Goal: Communication & Community: Answer question/provide support

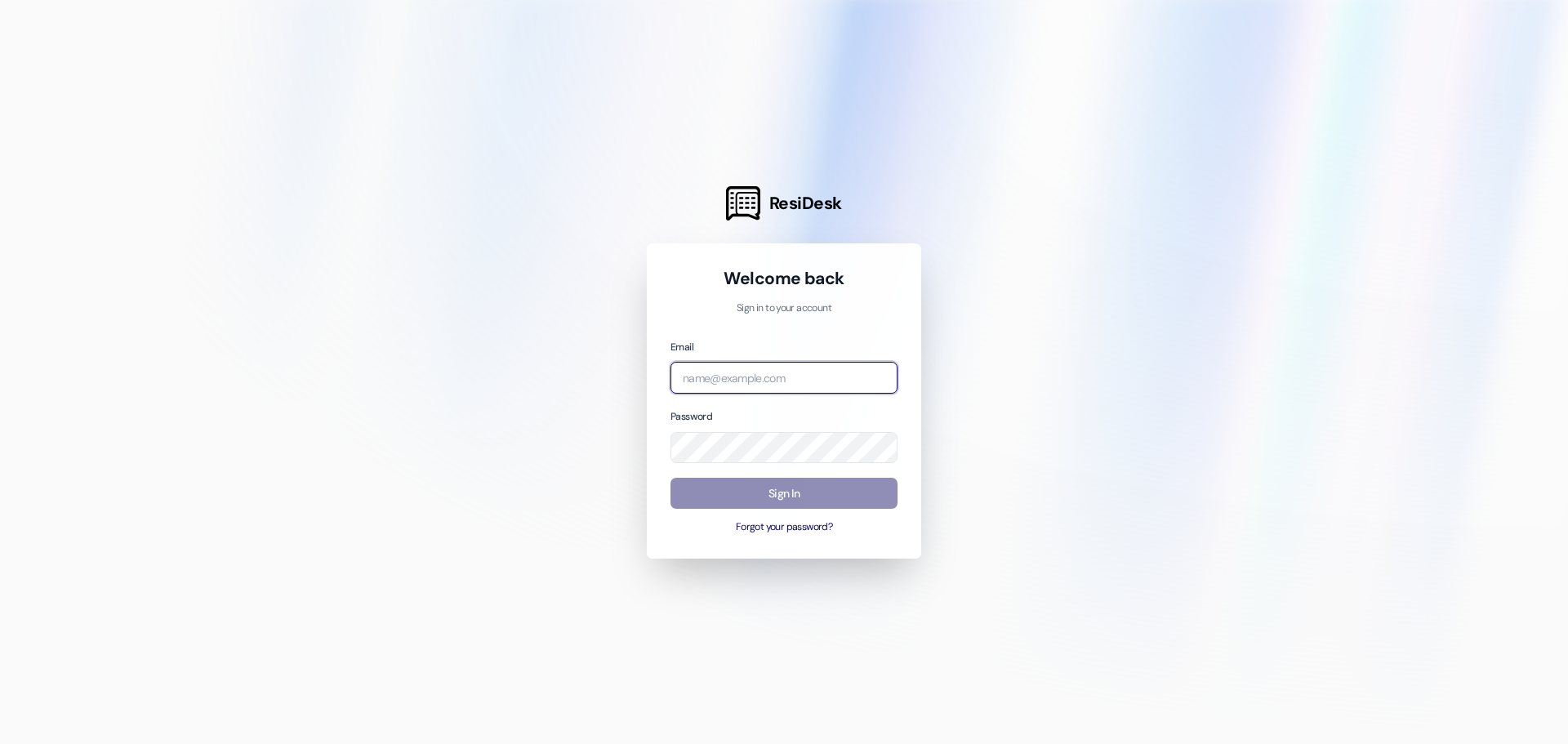
type input "[PERSON_NAME][EMAIL_ADDRESS][DOMAIN_NAME]"
click at [768, 495] on button "Sign In" at bounding box center [784, 494] width 227 height 32
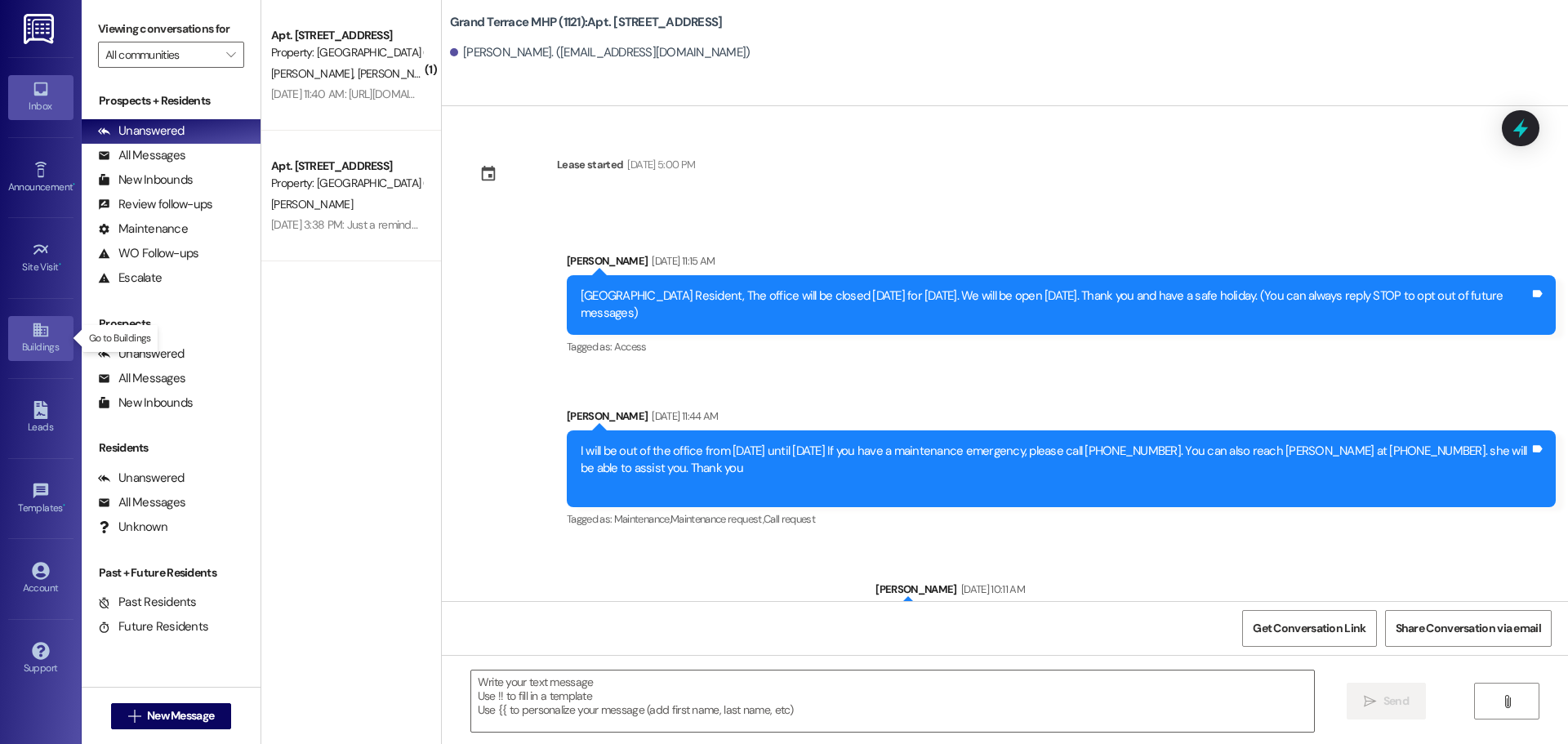
click at [36, 341] on div "Buildings" at bounding box center [41, 347] width 82 height 17
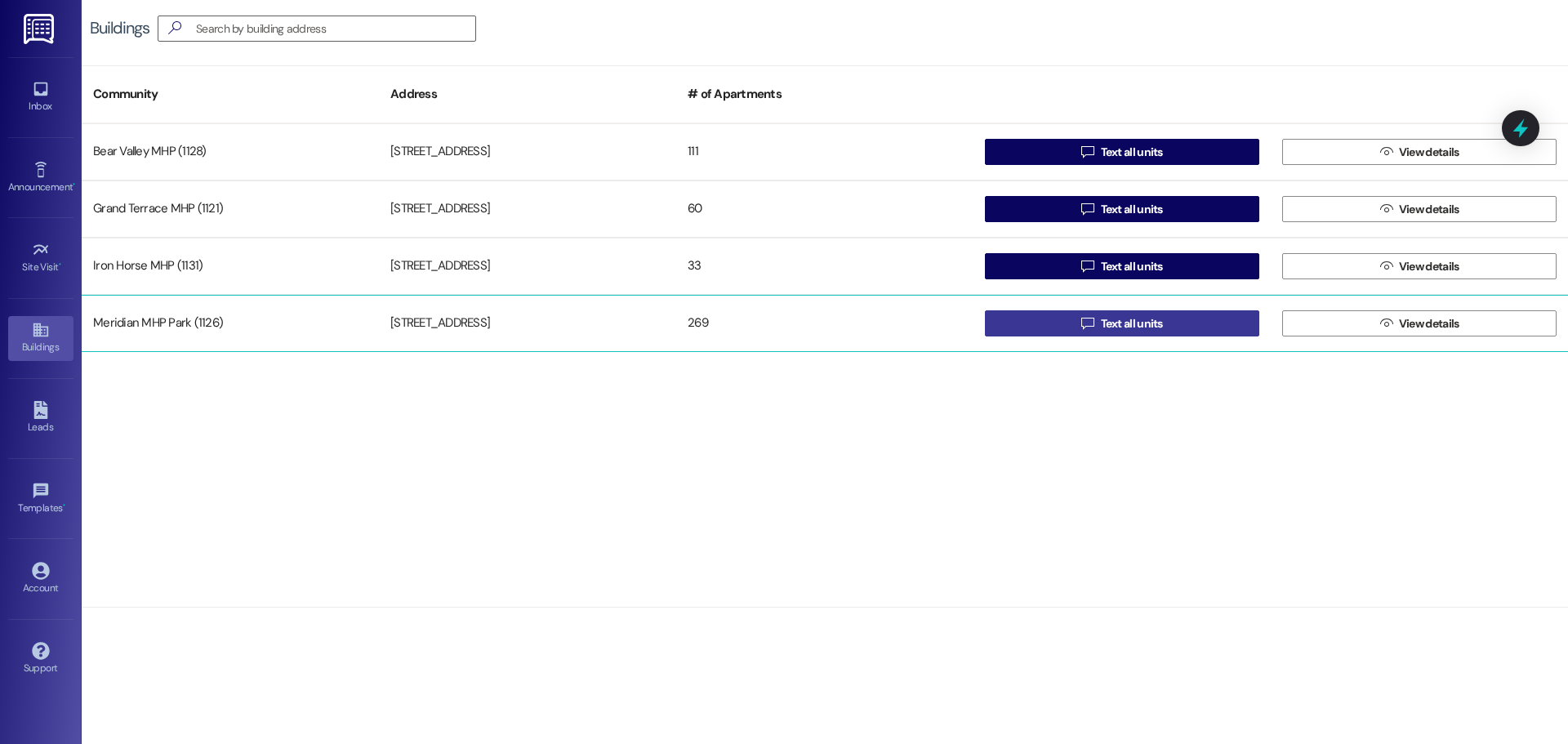
click at [1191, 322] on button " Text all units" at bounding box center [1122, 323] width 275 height 26
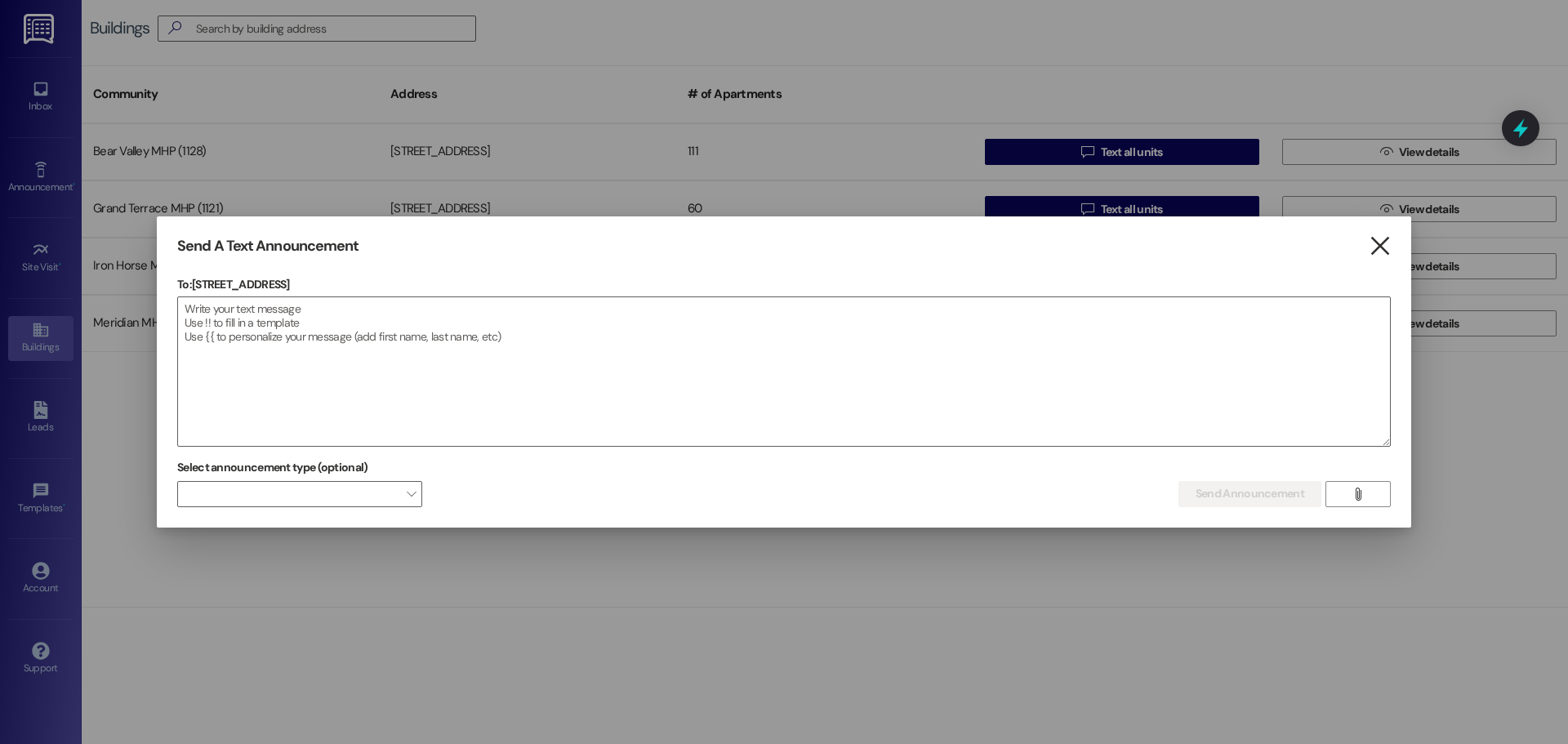
click at [1384, 248] on icon "" at bounding box center [1379, 247] width 22 height 17
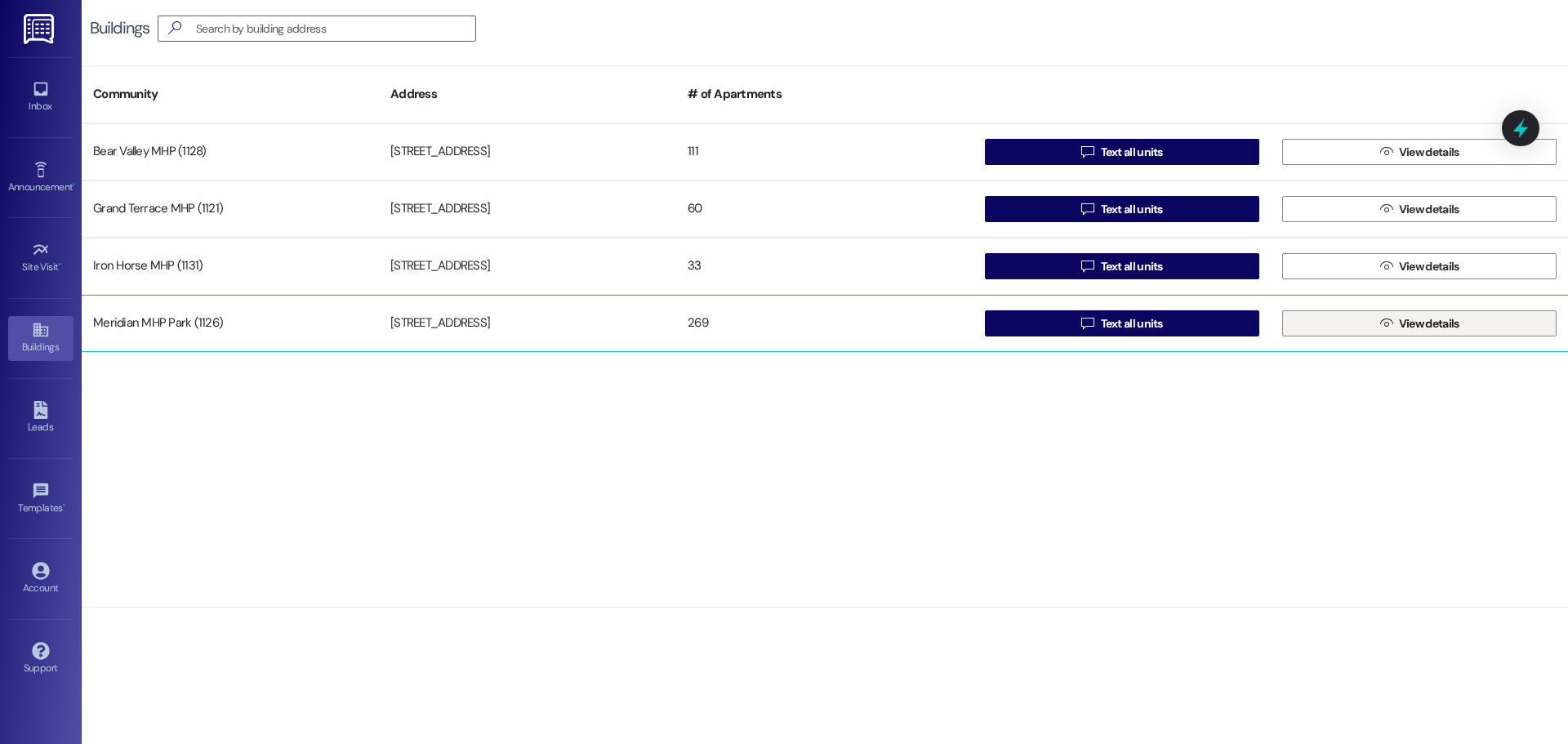
click at [1409, 321] on span "View details" at bounding box center [1429, 324] width 61 height 17
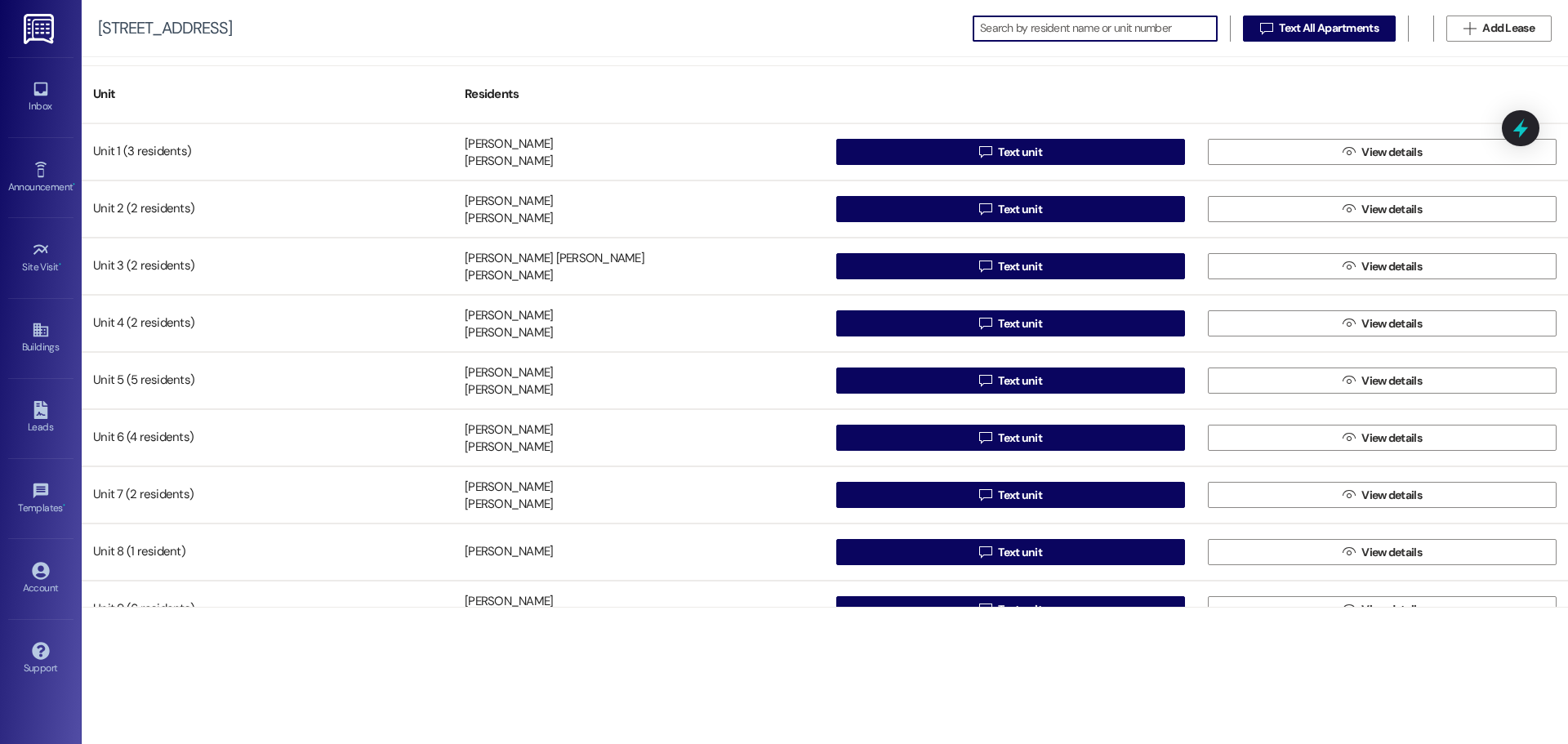
click at [1012, 27] on input at bounding box center [1098, 29] width 237 height 23
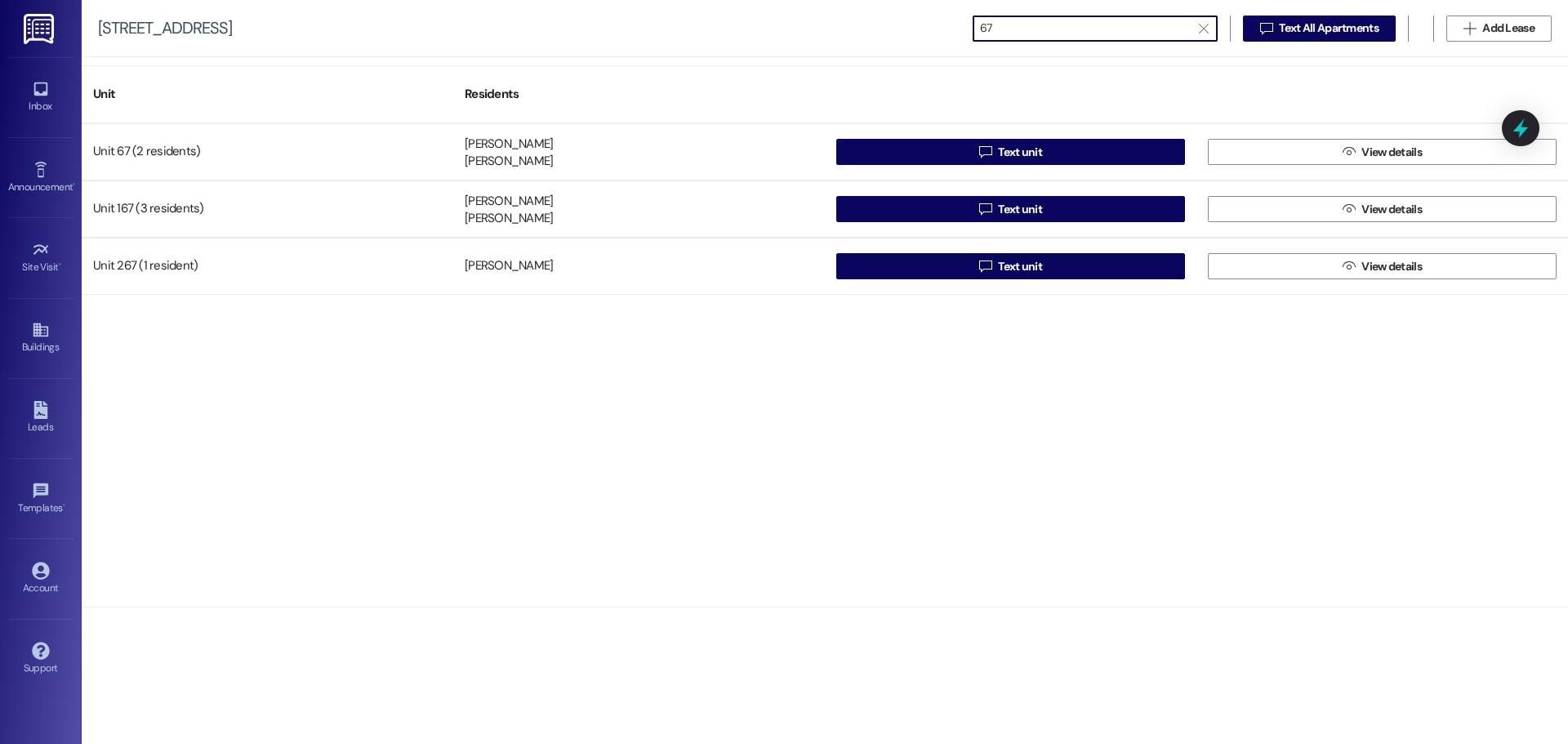
type input "67"
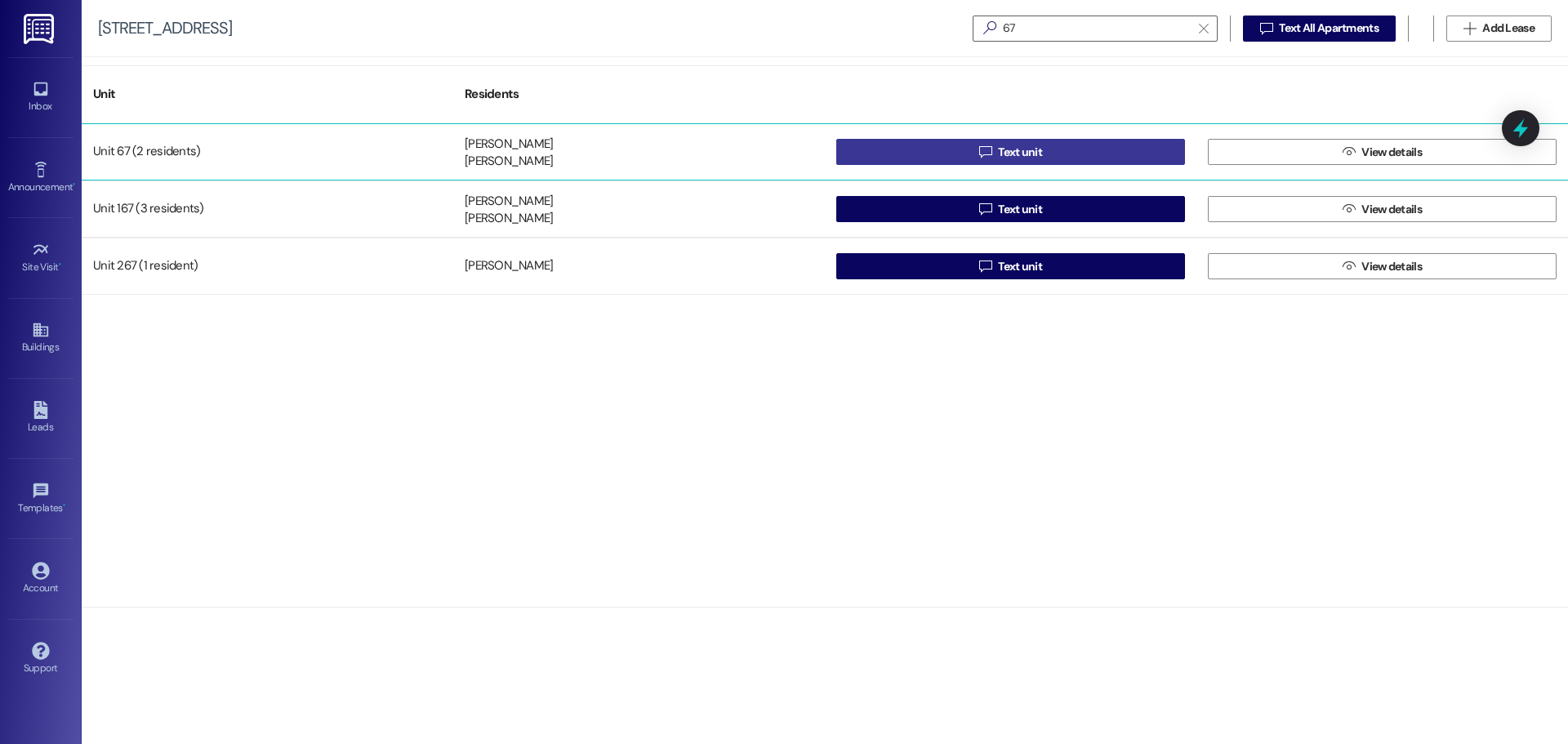
click at [1102, 150] on button " Text unit" at bounding box center [1010, 152] width 348 height 26
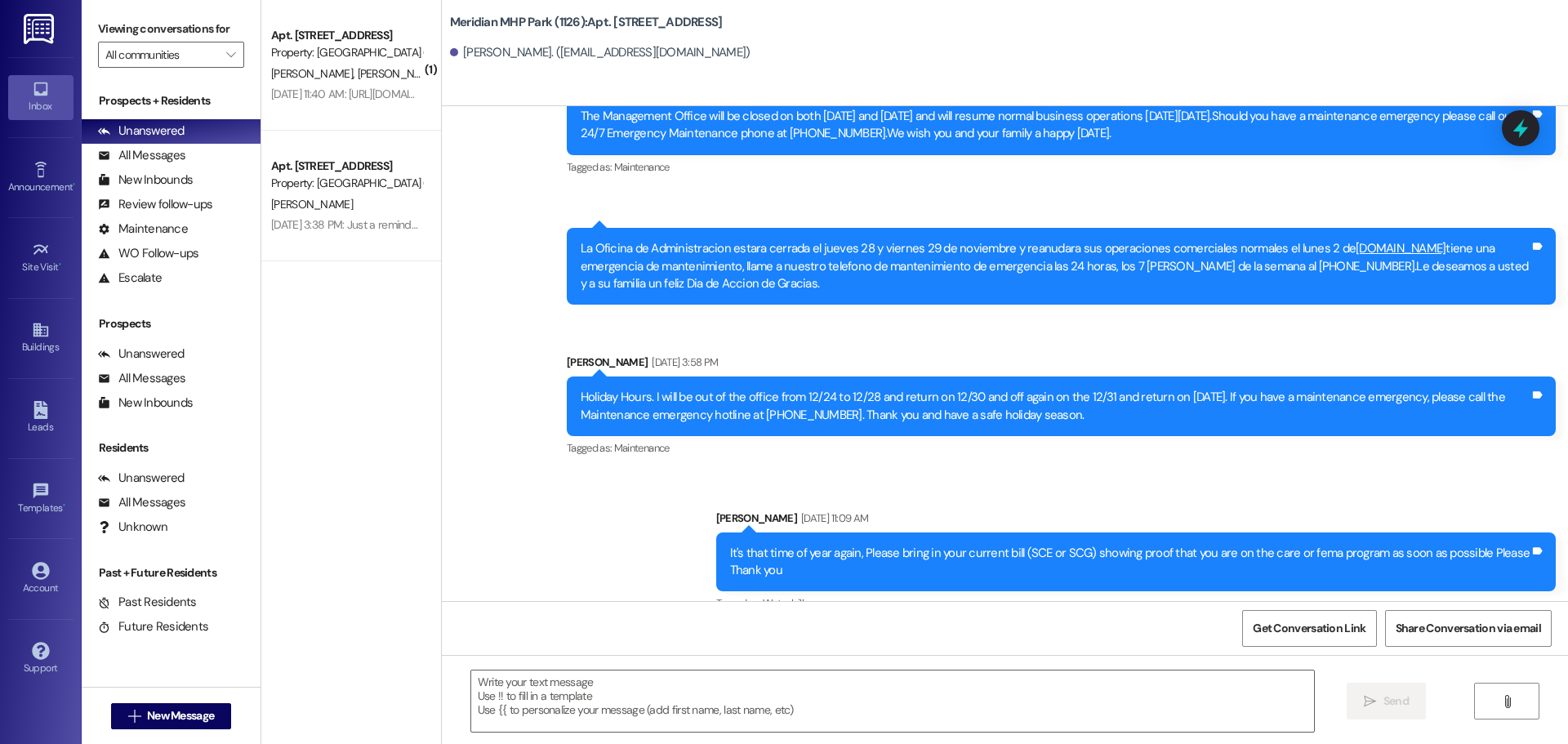
scroll to position [5612, 0]
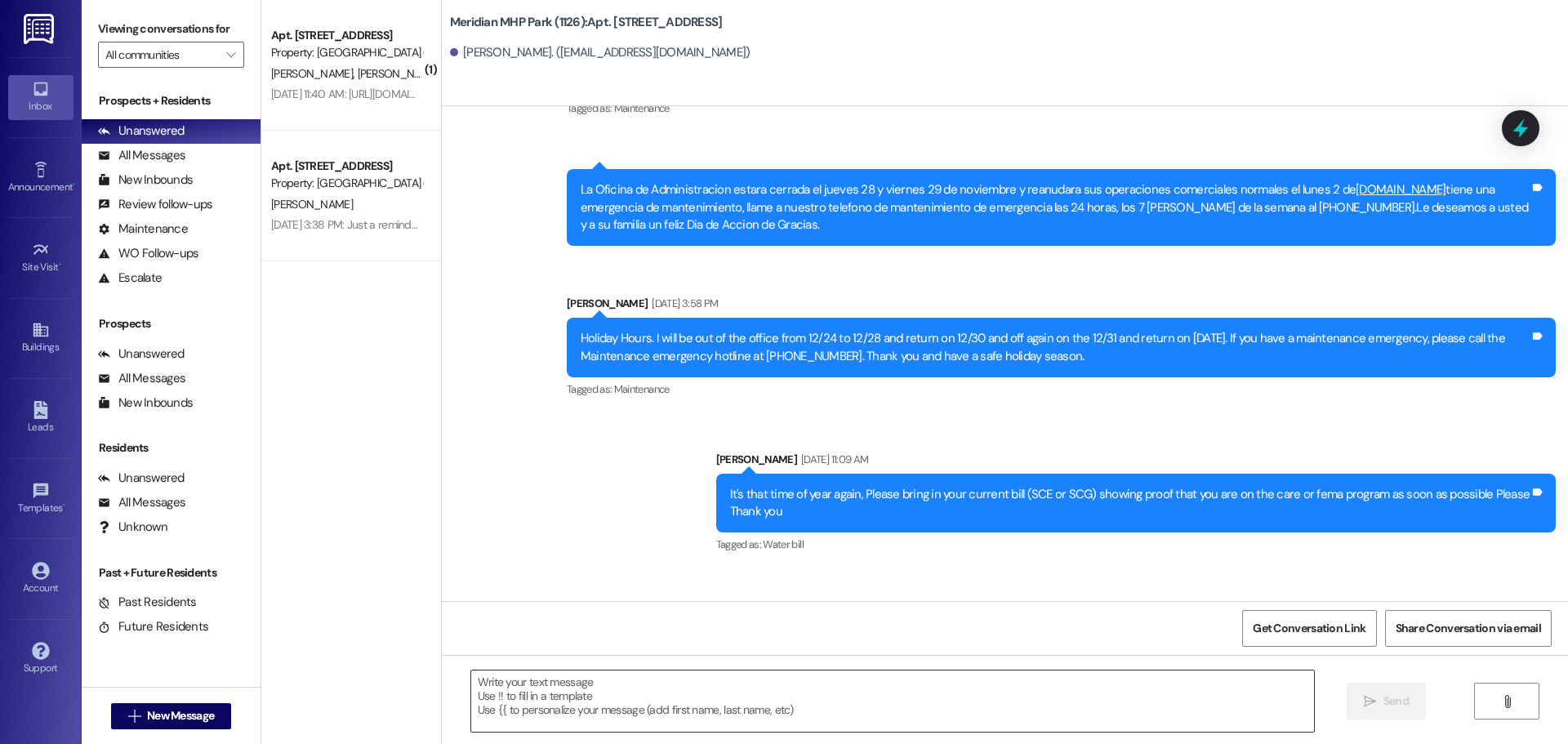
drag, startPoint x: 561, startPoint y: 691, endPoint x: 567, endPoint y: 685, distance: 8.5
click at [562, 691] on textarea at bounding box center [892, 701] width 843 height 61
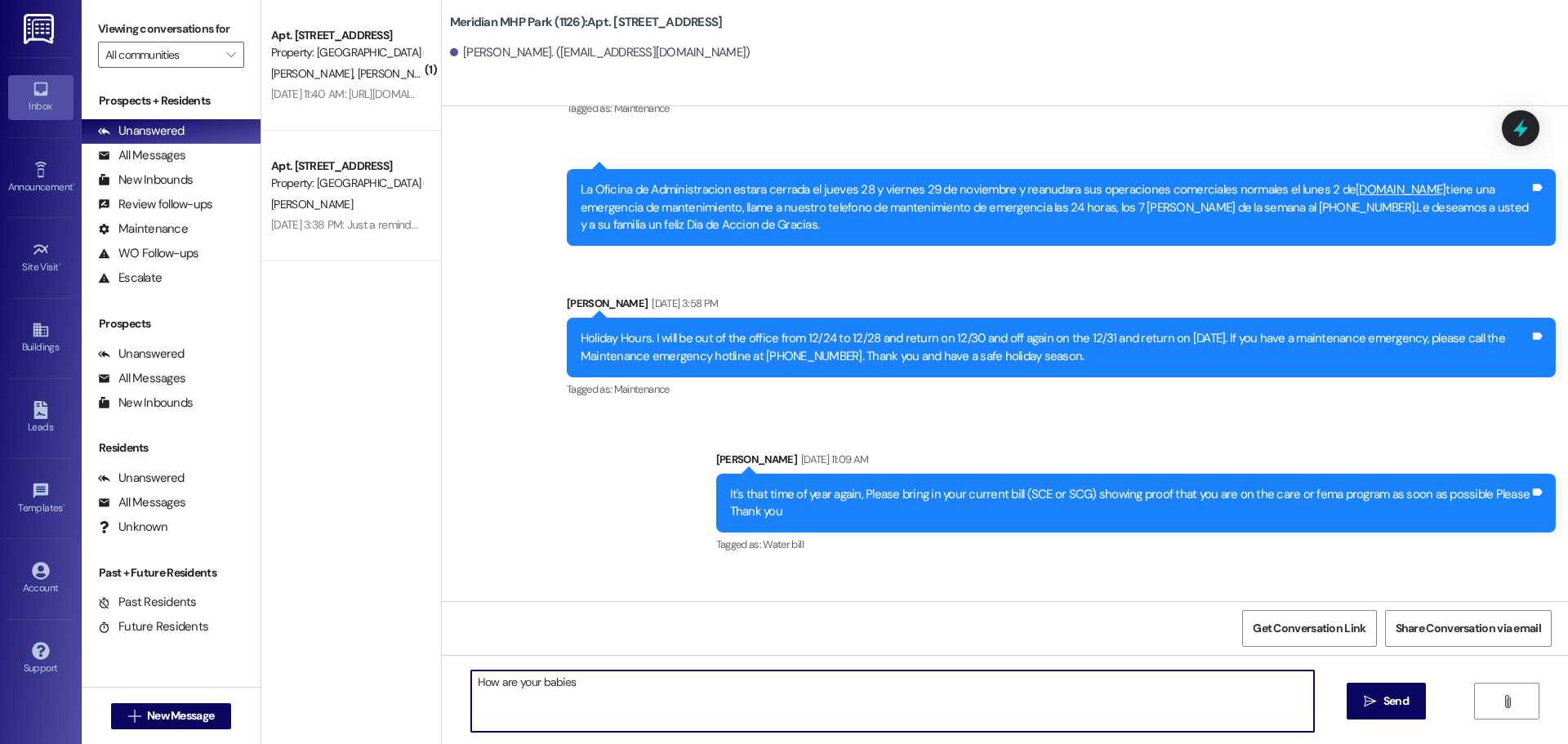
type textarea "How are your babies doing?"
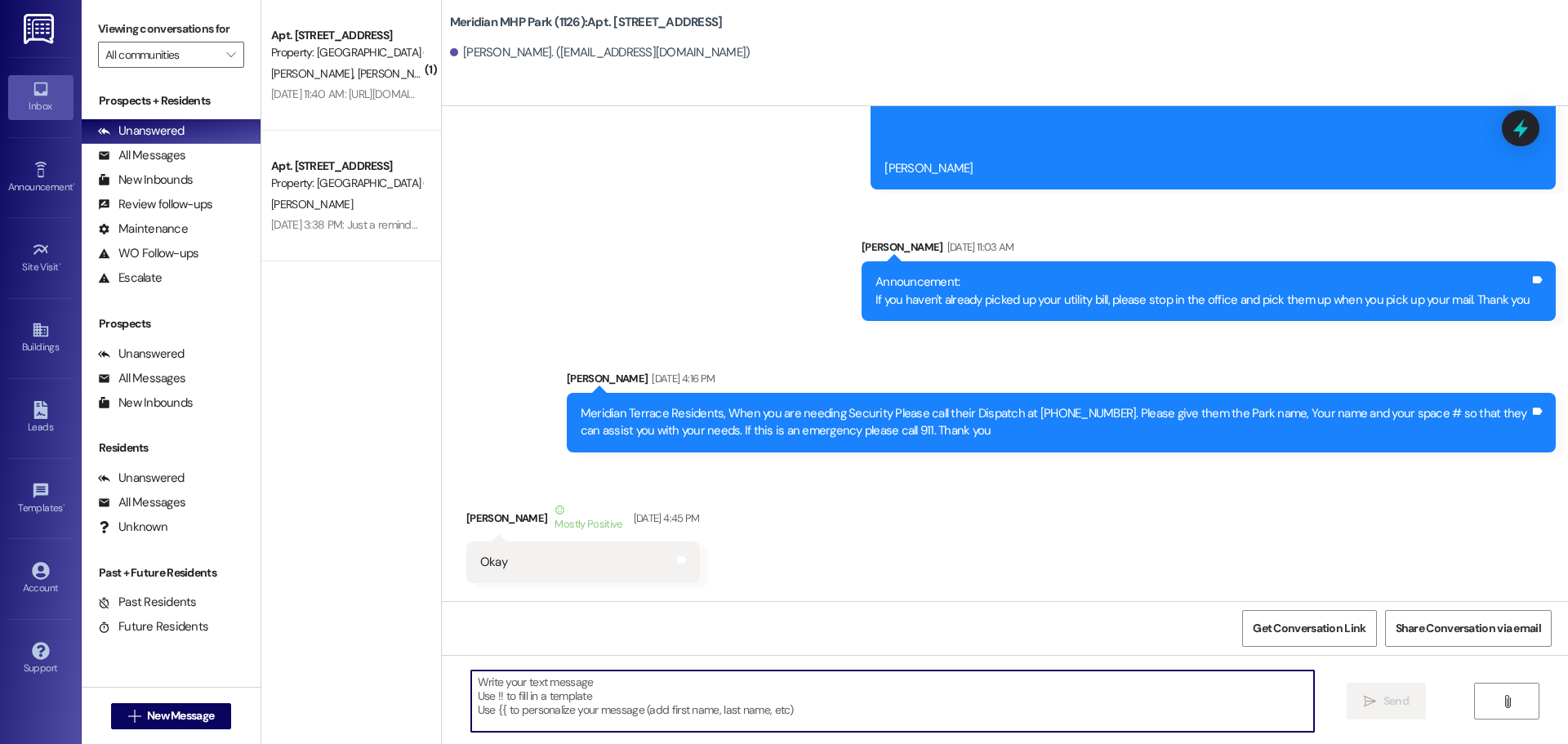
scroll to position [650, 0]
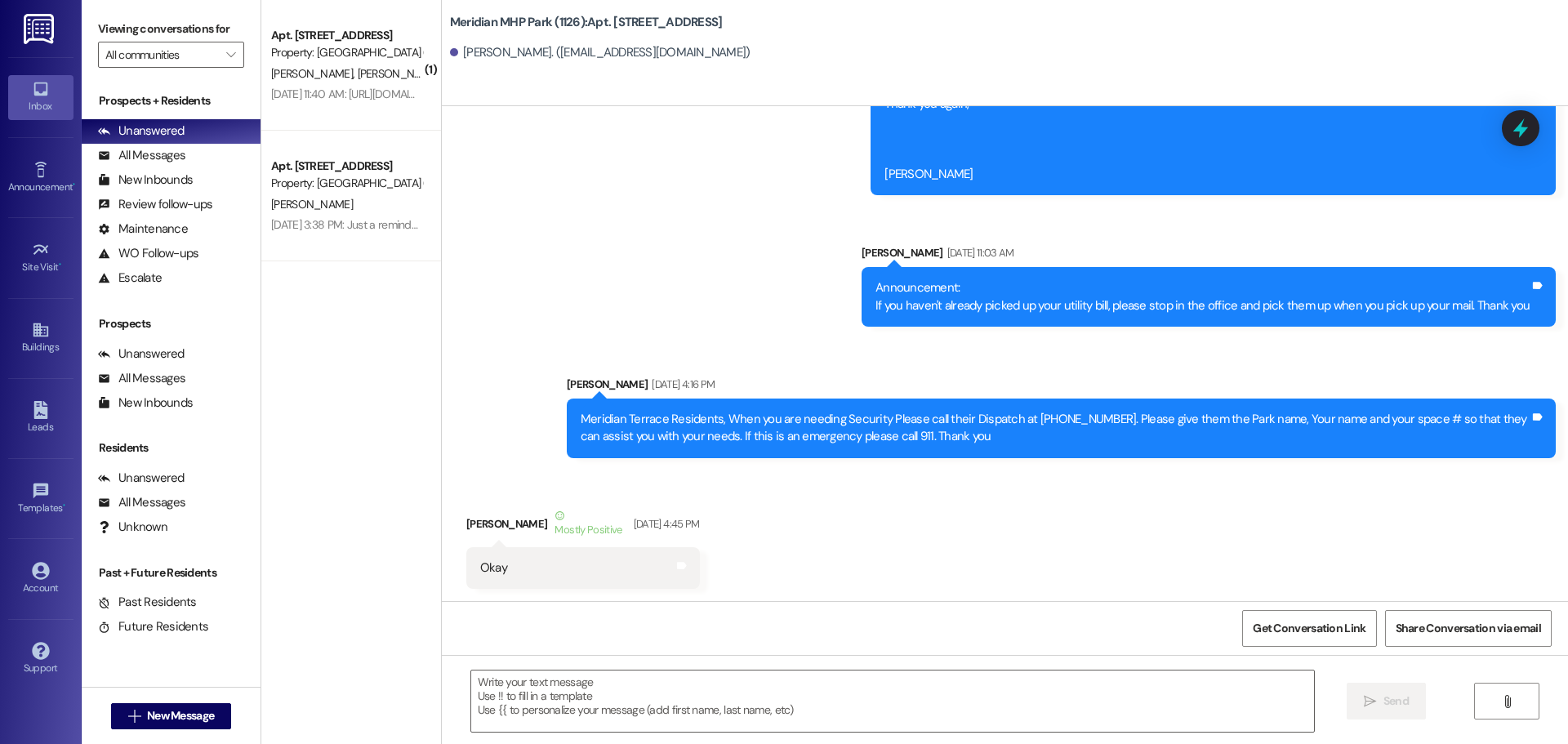
drag, startPoint x: 625, startPoint y: 51, endPoint x: 592, endPoint y: 82, distance: 45.3
click at [592, 78] on div "Meridian MHP Park (1126): Apt. [STREET_ADDRESS][PERSON_NAME]. ([EMAIL_ADDRESS][…" at bounding box center [1005, 53] width 1126 height 106
click at [36, 343] on div "Buildings" at bounding box center [41, 347] width 82 height 17
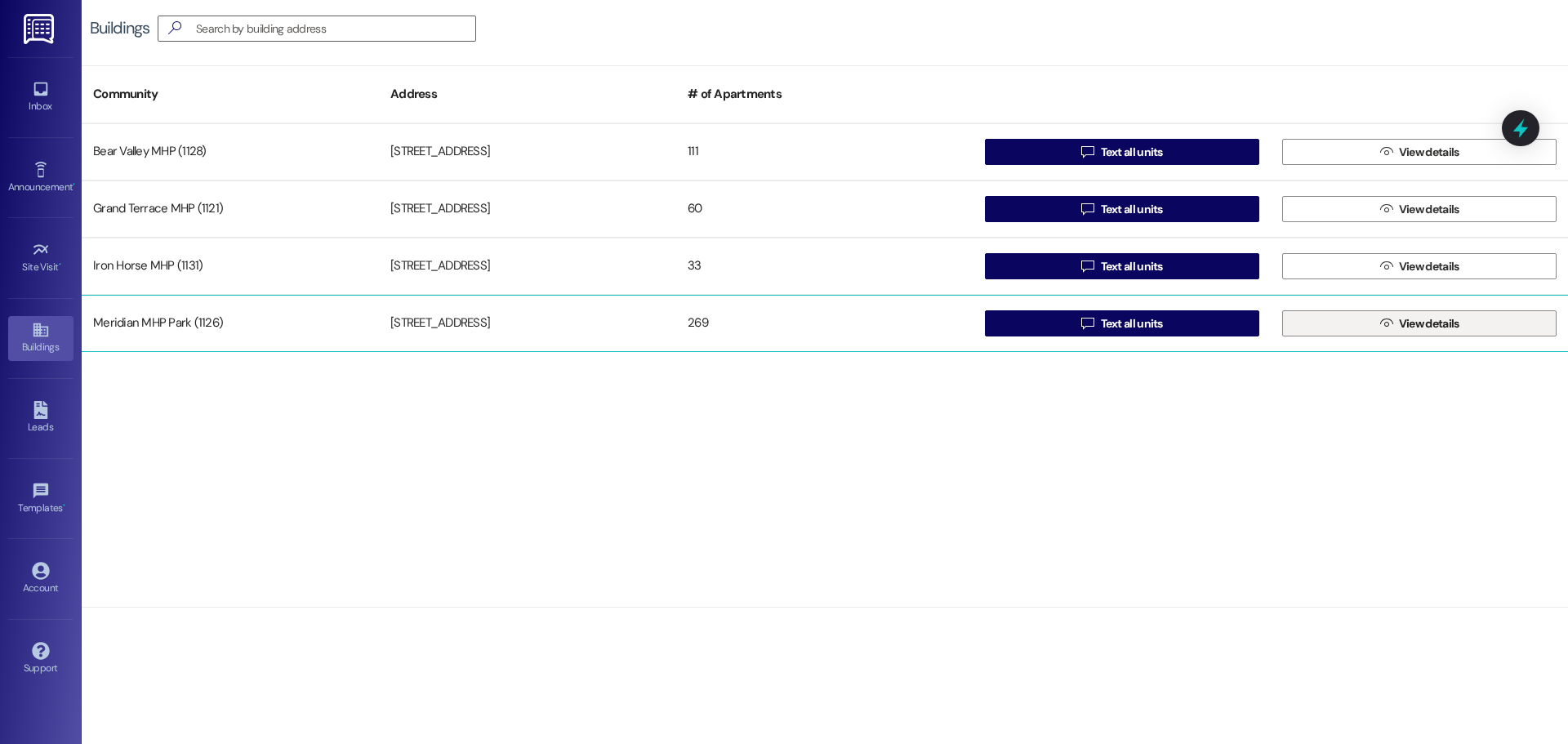
click at [1369, 324] on button " View details" at bounding box center [1419, 323] width 275 height 26
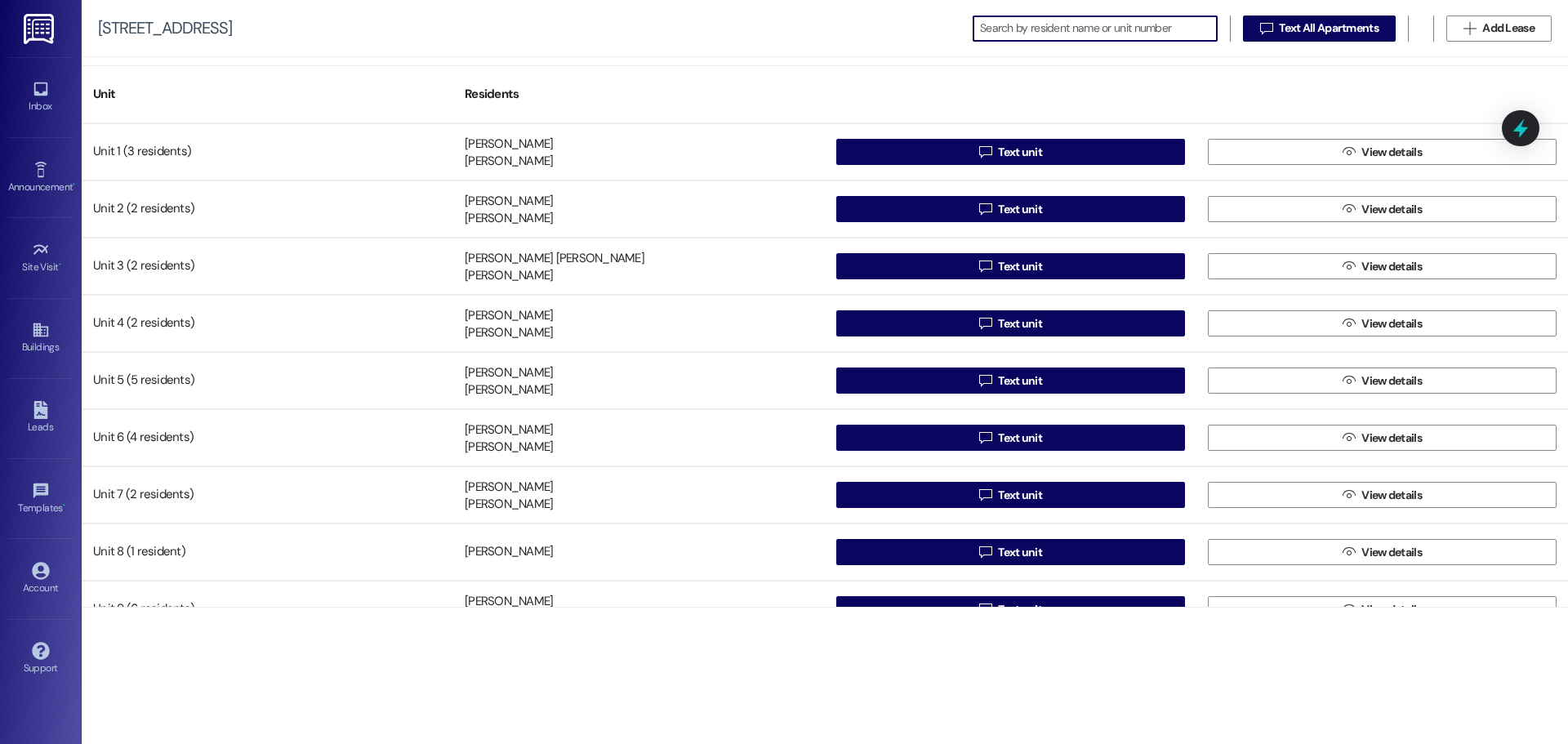
click at [1044, 27] on input at bounding box center [1098, 29] width 237 height 23
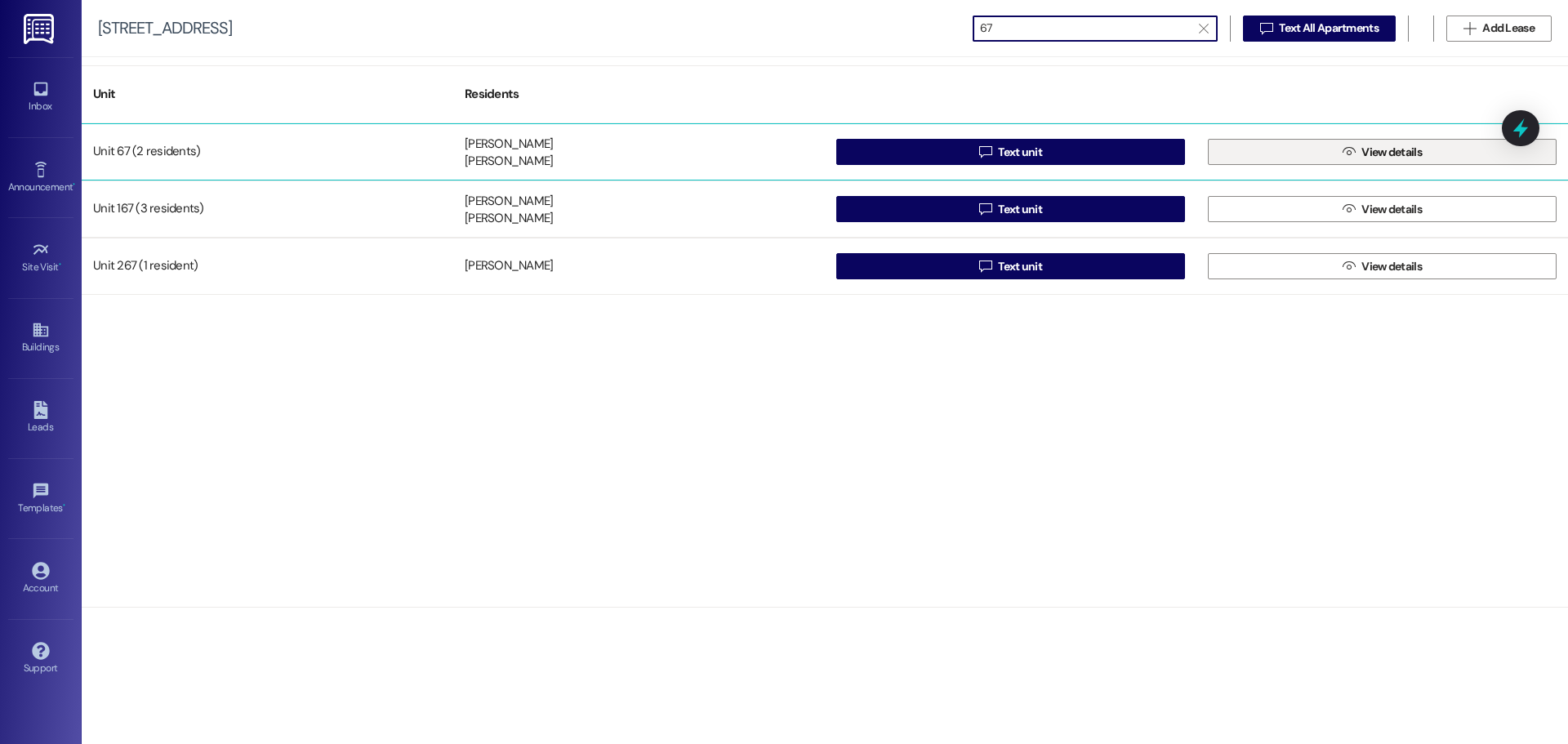
type input "67"
click at [1291, 156] on button " View details" at bounding box center [1381, 152] width 348 height 26
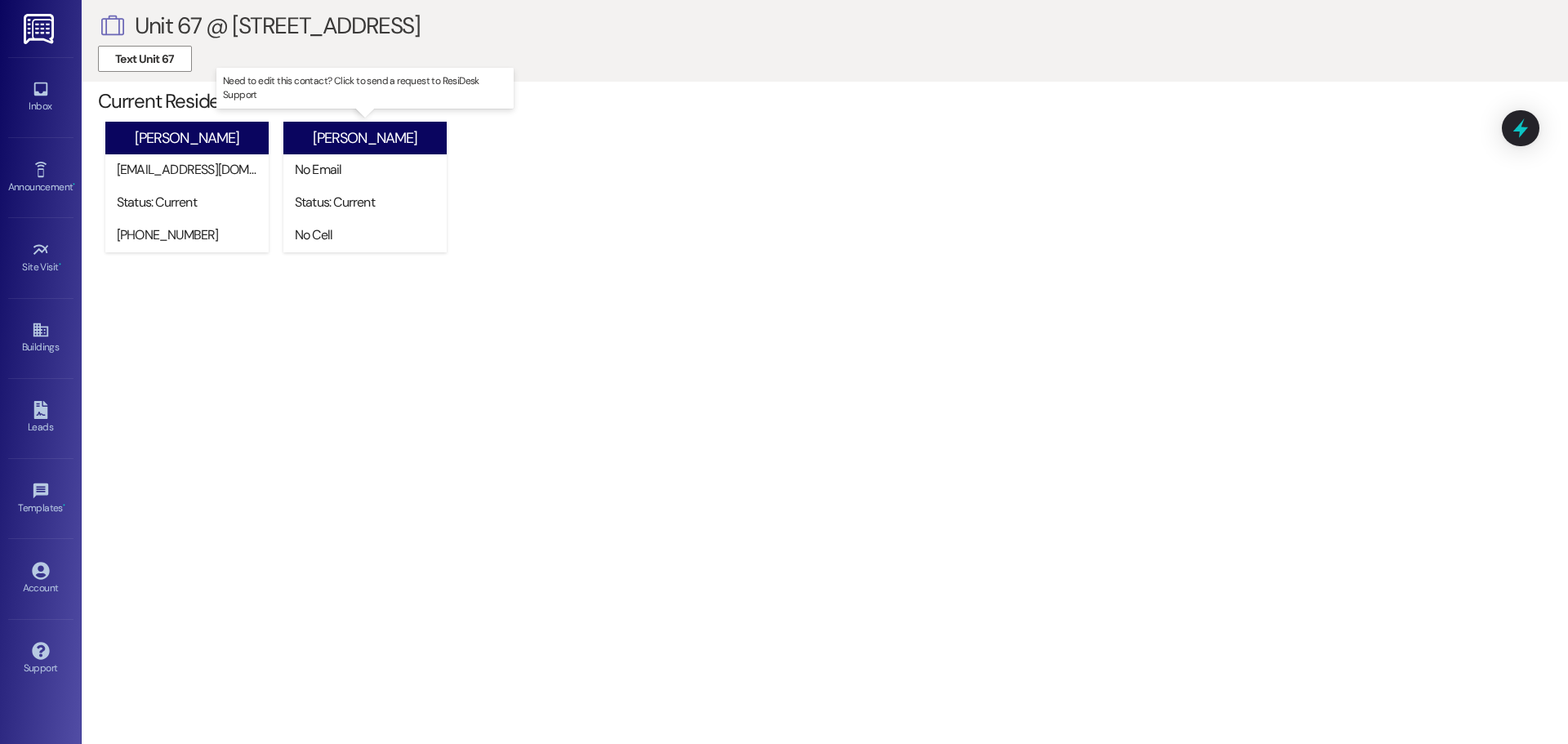
click at [327, 149] on div "[PERSON_NAME]" at bounding box center [365, 138] width 163 height 33
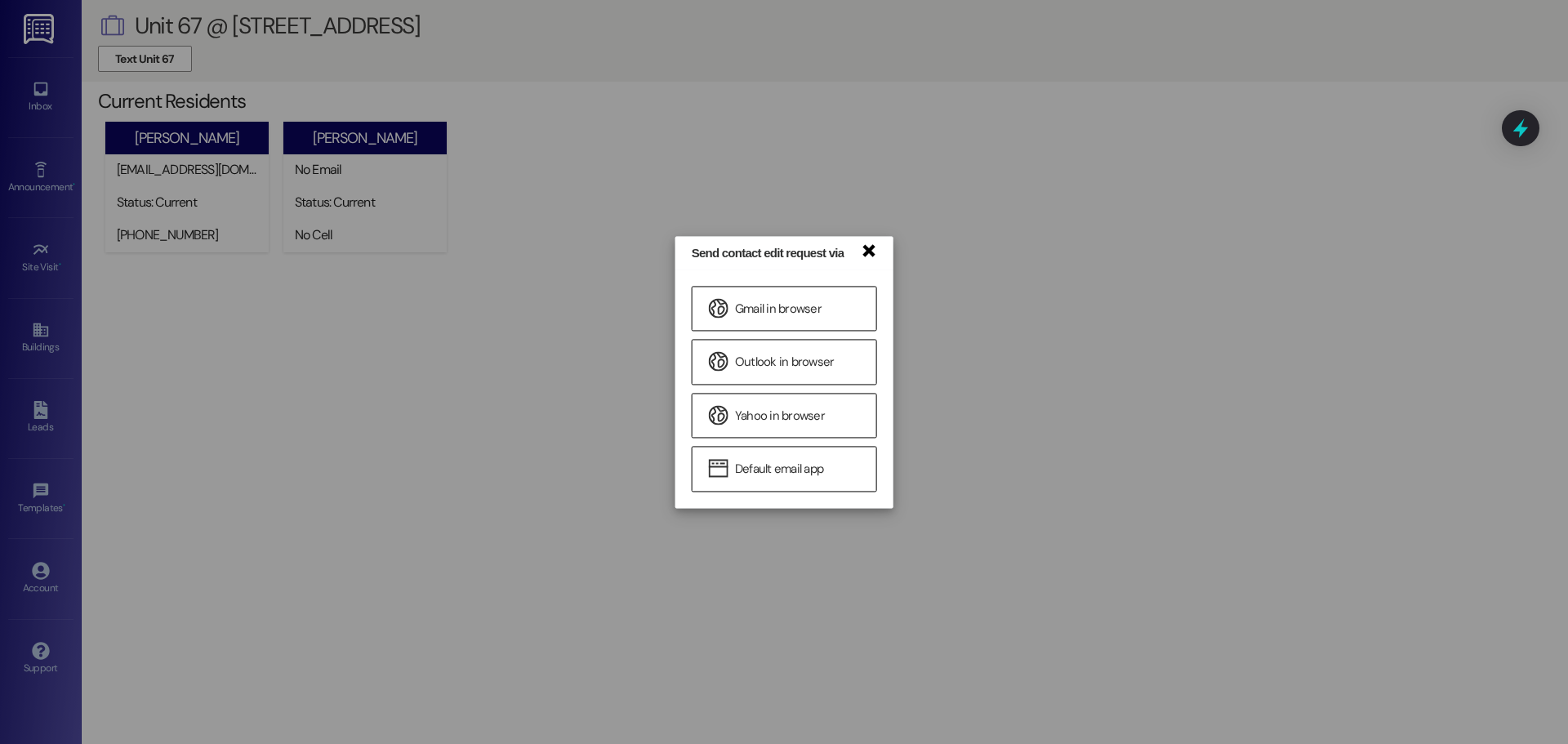
click at [867, 252] on link "×" at bounding box center [868, 249] width 17 height 17
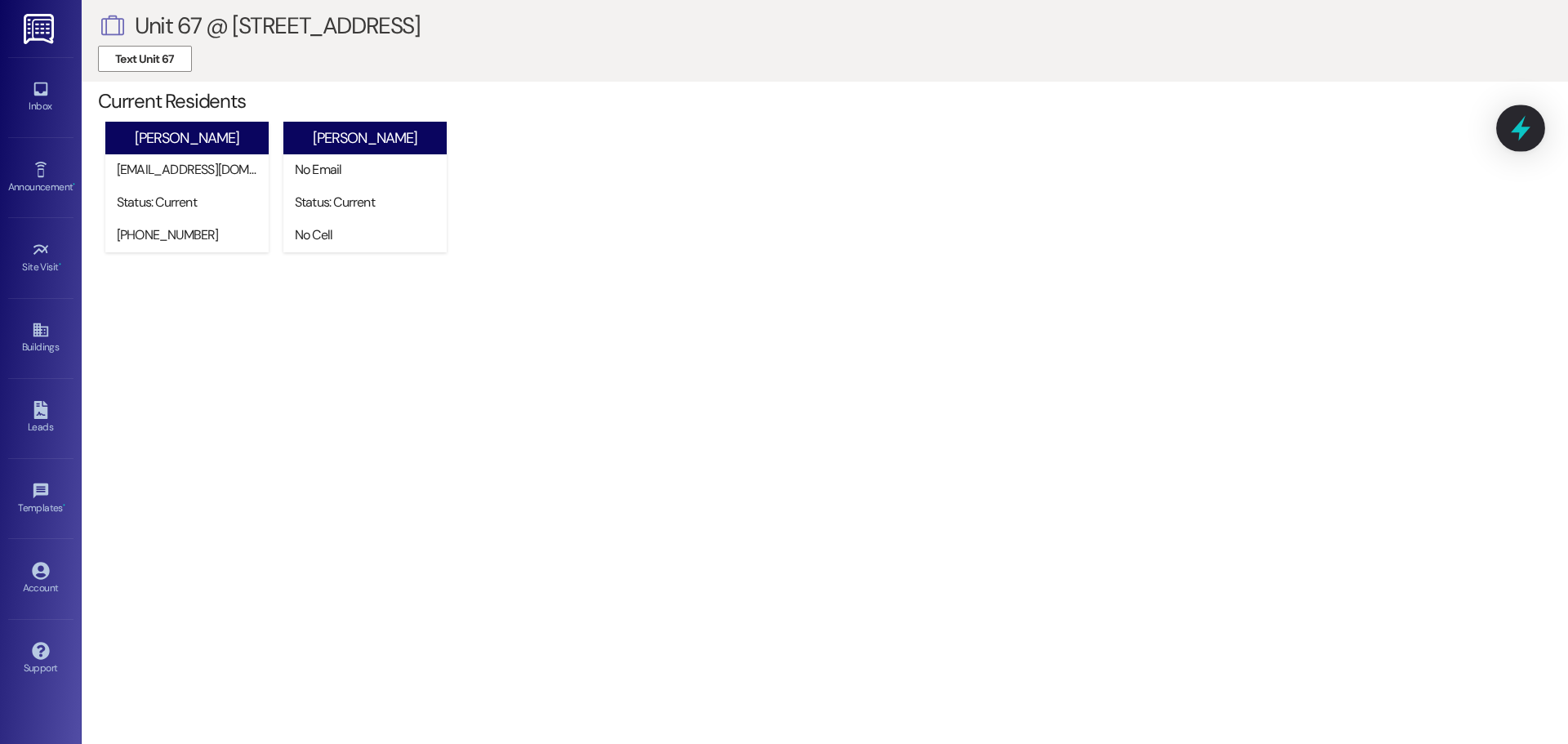
click at [1519, 138] on icon at bounding box center [1520, 128] width 20 height 25
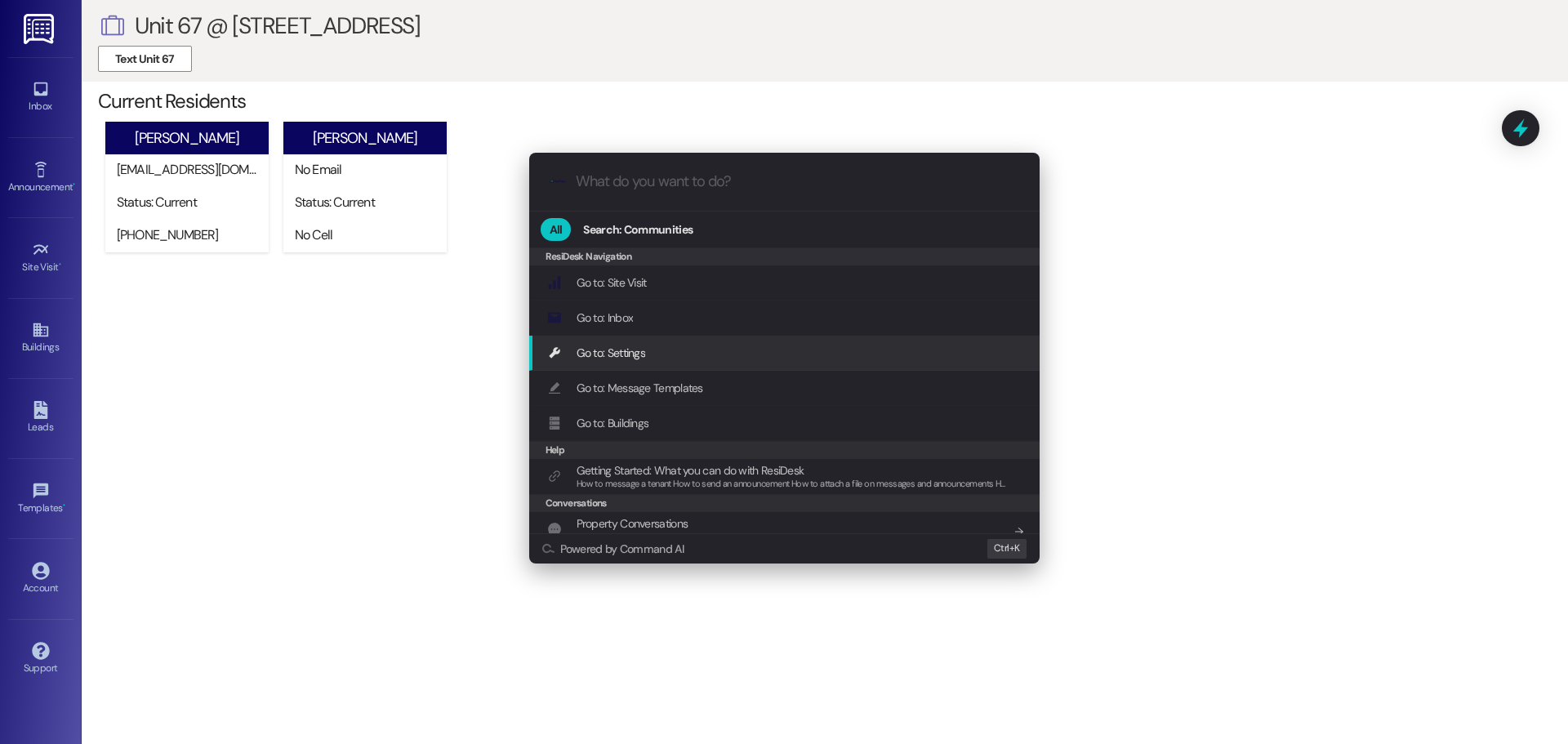
click at [252, 353] on div ".cls-1{fill:#0a055f;}.cls-2{fill:#0cc4c4;} resideskLogoBlueOrange All Search: C…" at bounding box center [784, 372] width 1568 height 744
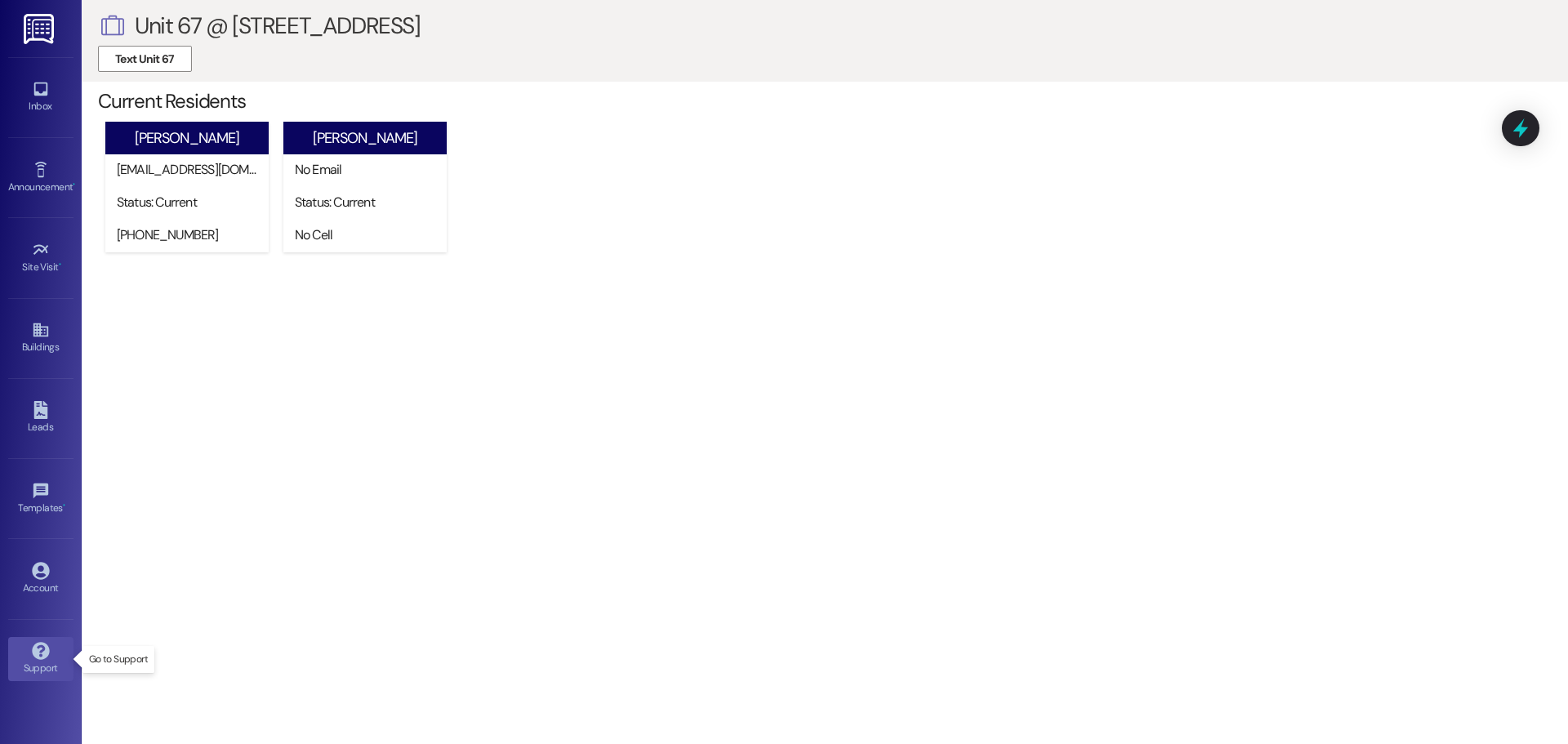
click at [38, 657] on icon at bounding box center [41, 651] width 17 height 17
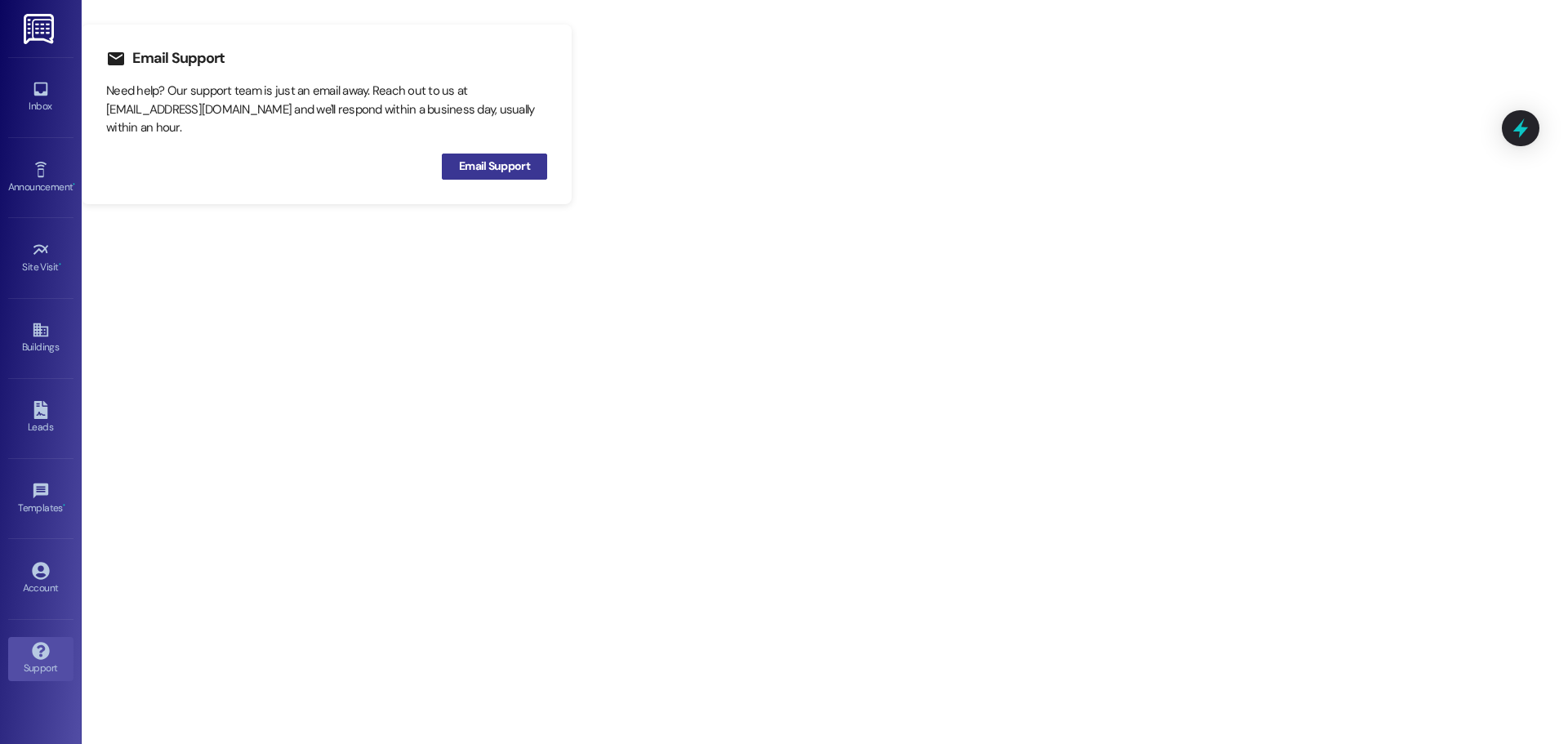
click at [496, 171] on span "Email Support" at bounding box center [494, 166] width 71 height 17
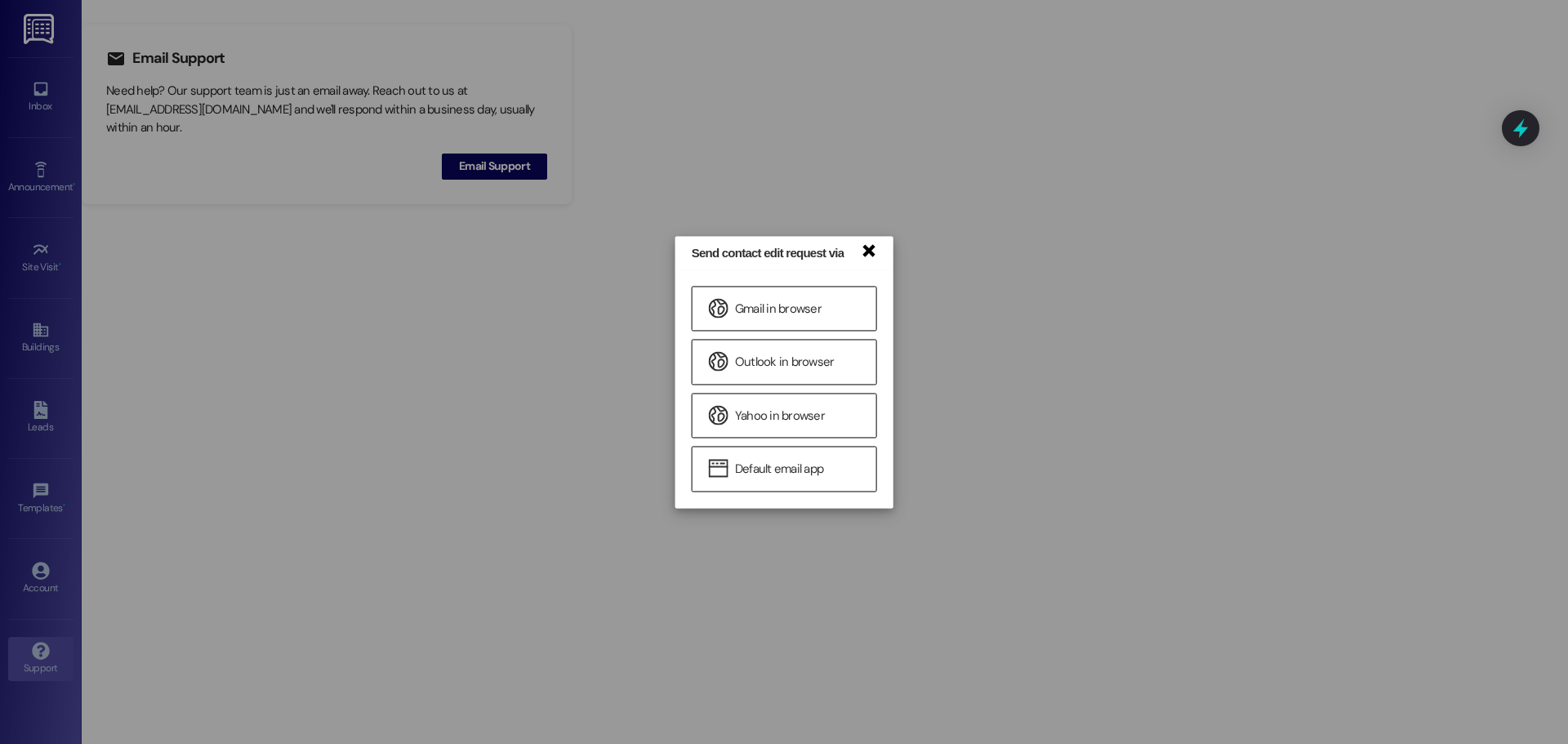
click at [870, 252] on link "×" at bounding box center [868, 249] width 17 height 17
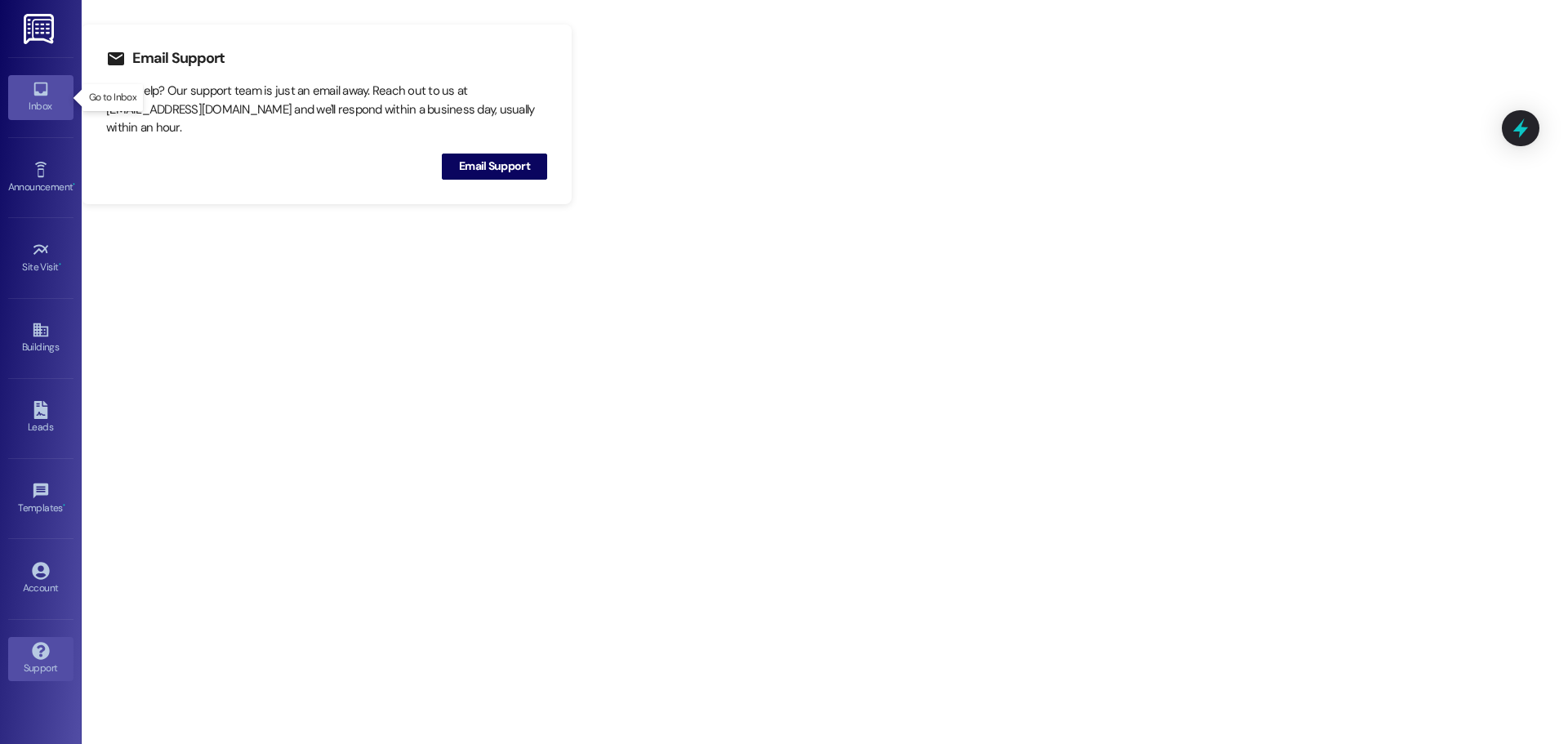
click at [43, 99] on div "Inbox" at bounding box center [41, 106] width 82 height 17
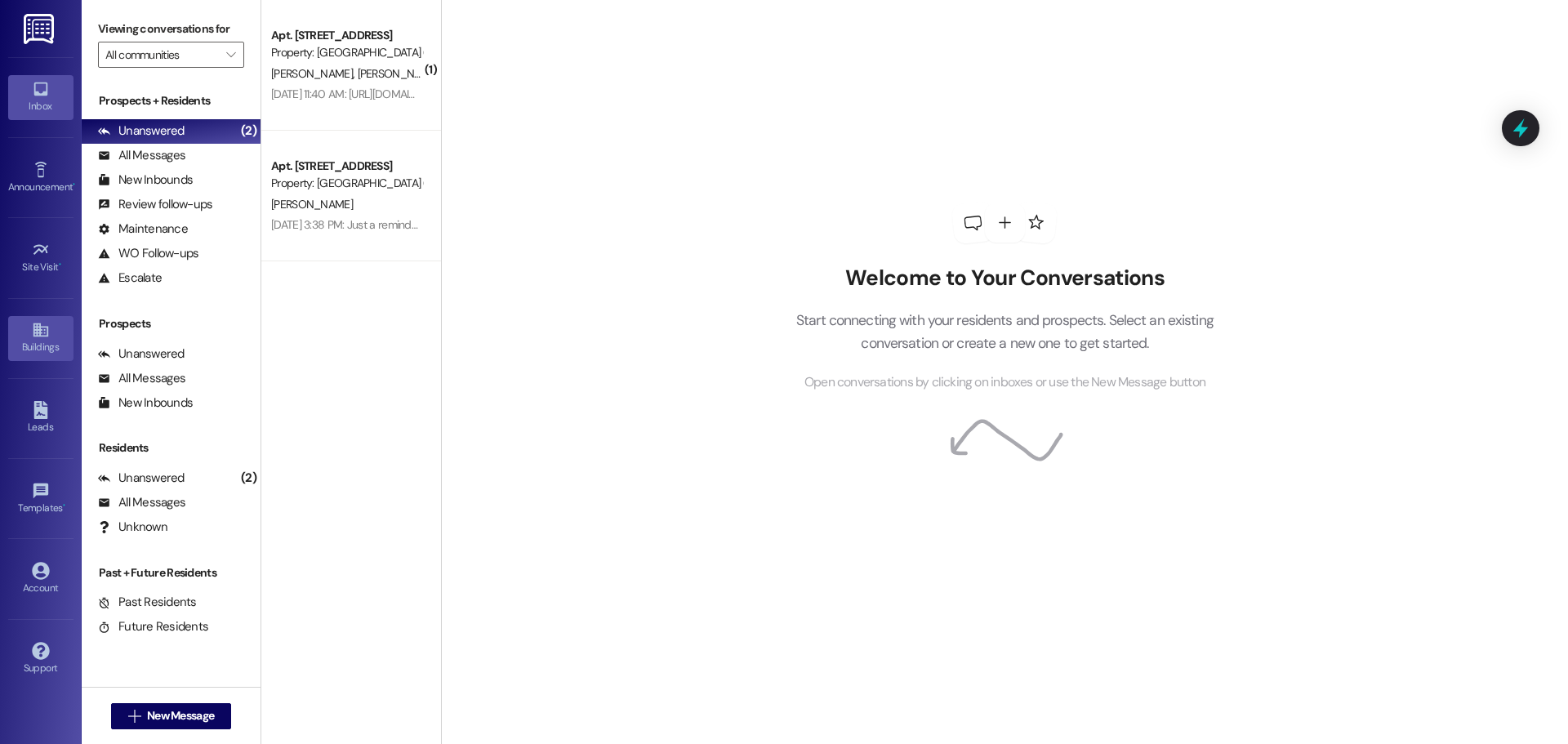
click at [50, 339] on div "Buildings" at bounding box center [41, 347] width 82 height 17
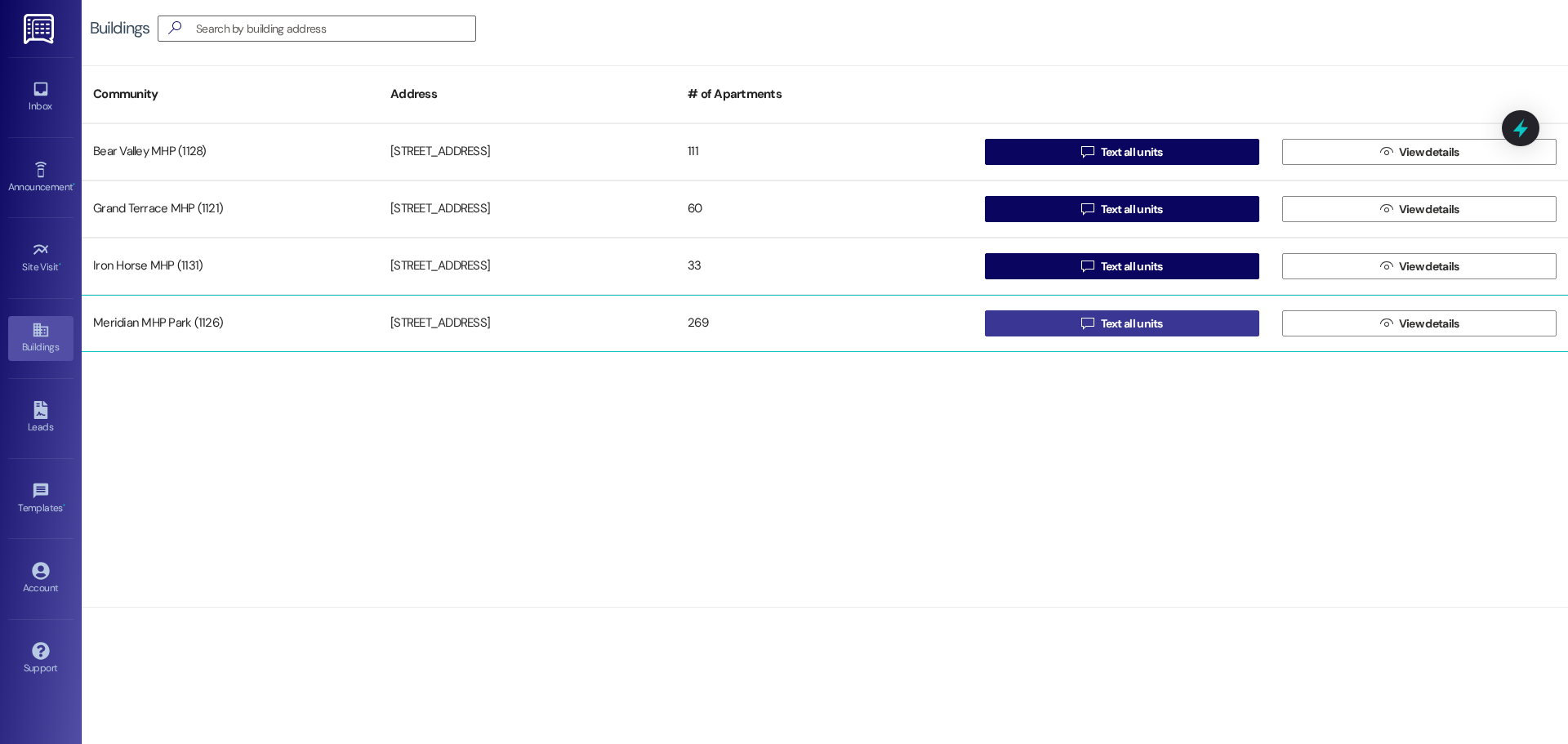
click at [1106, 326] on span "Text all units" at bounding box center [1131, 324] width 62 height 17
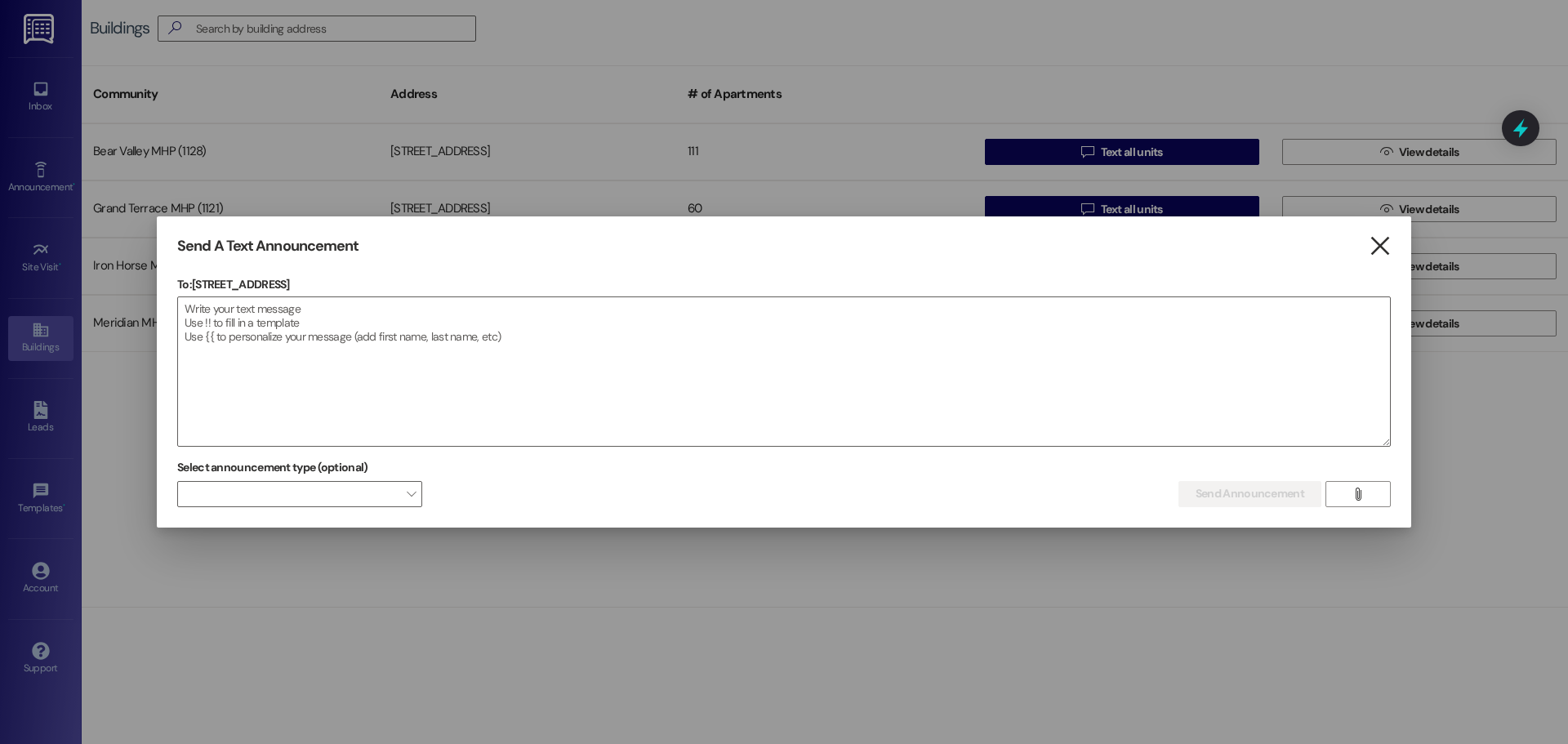
click at [1368, 254] on icon "" at bounding box center [1379, 247] width 22 height 17
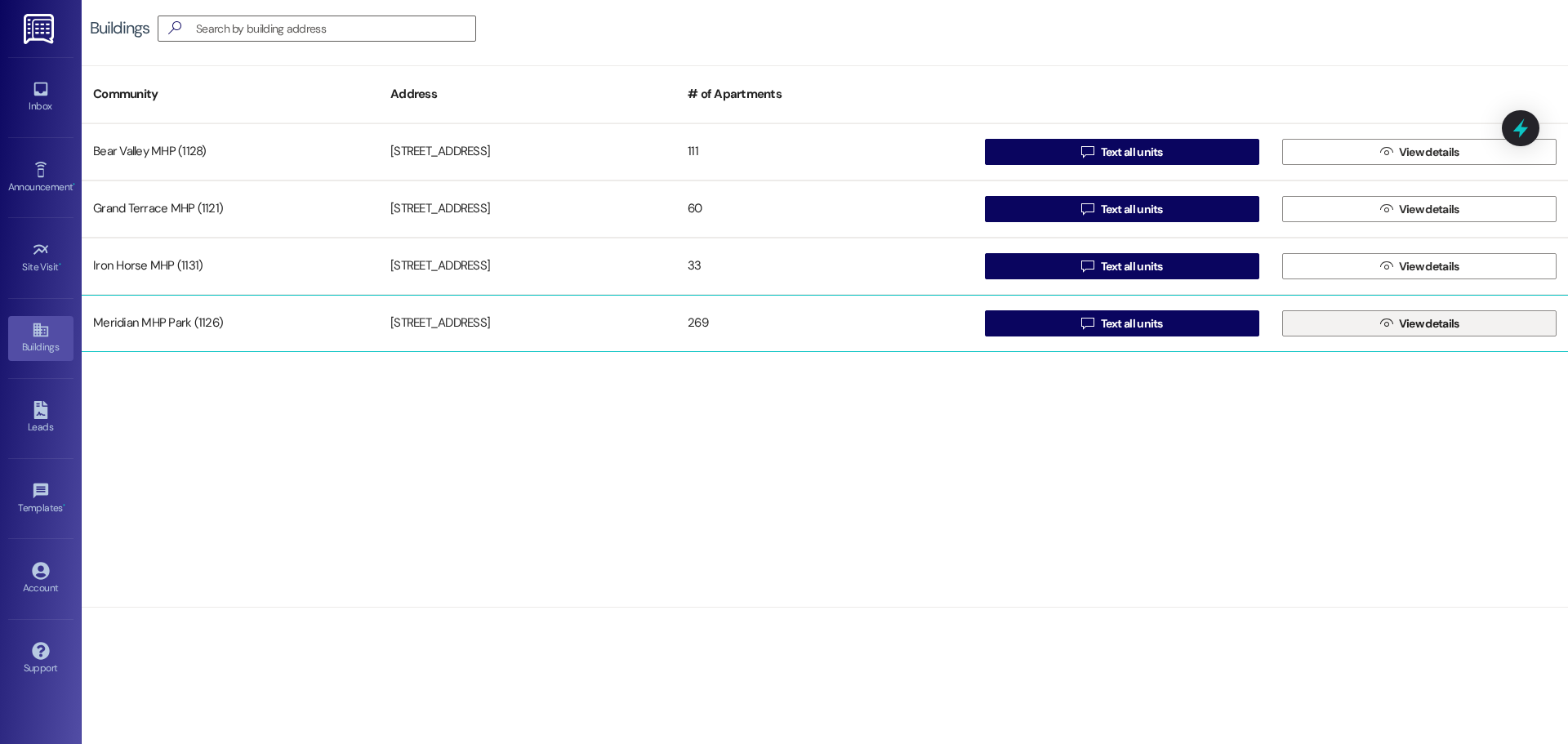
click at [1408, 321] on span "View details" at bounding box center [1429, 324] width 61 height 17
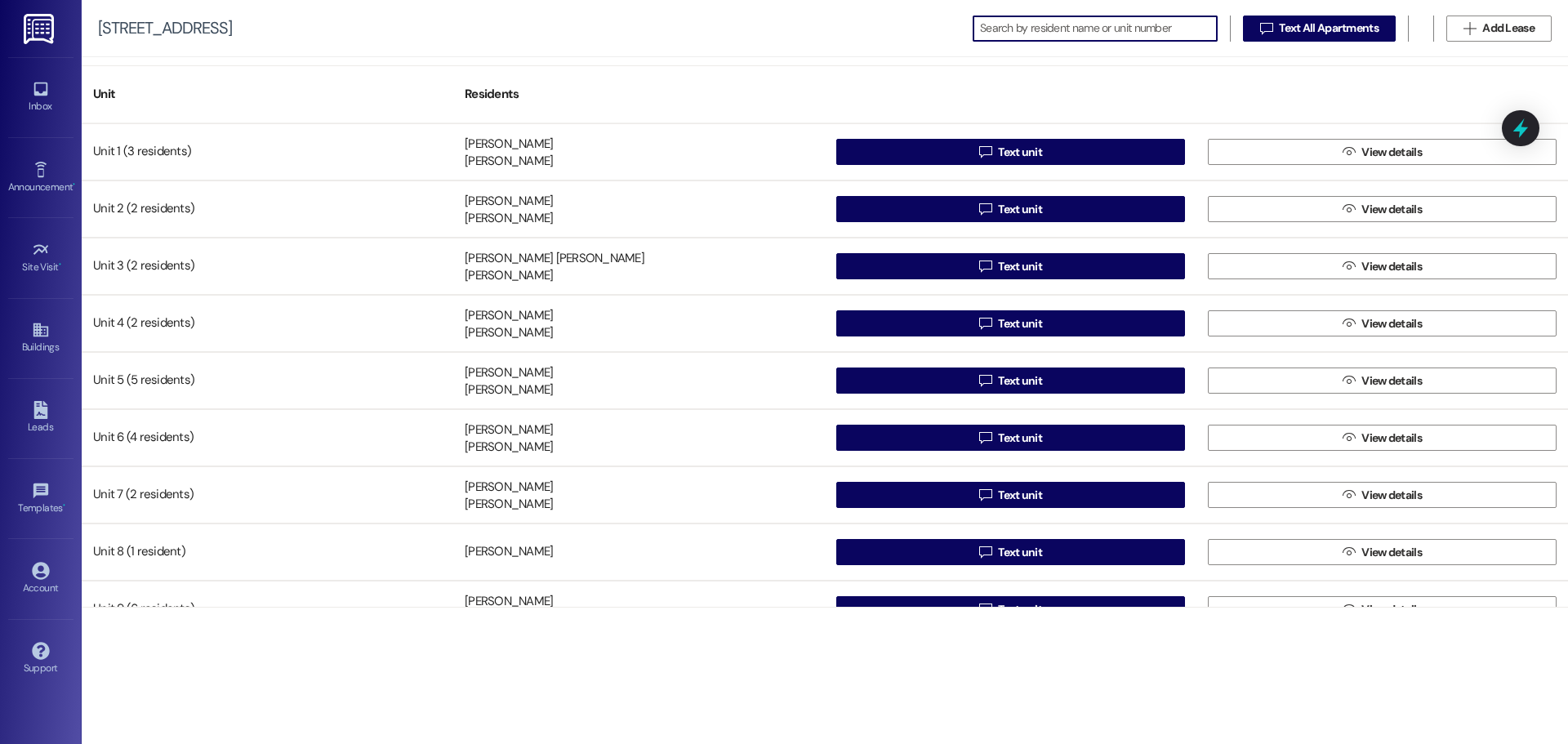
click at [1058, 25] on input at bounding box center [1098, 29] width 237 height 23
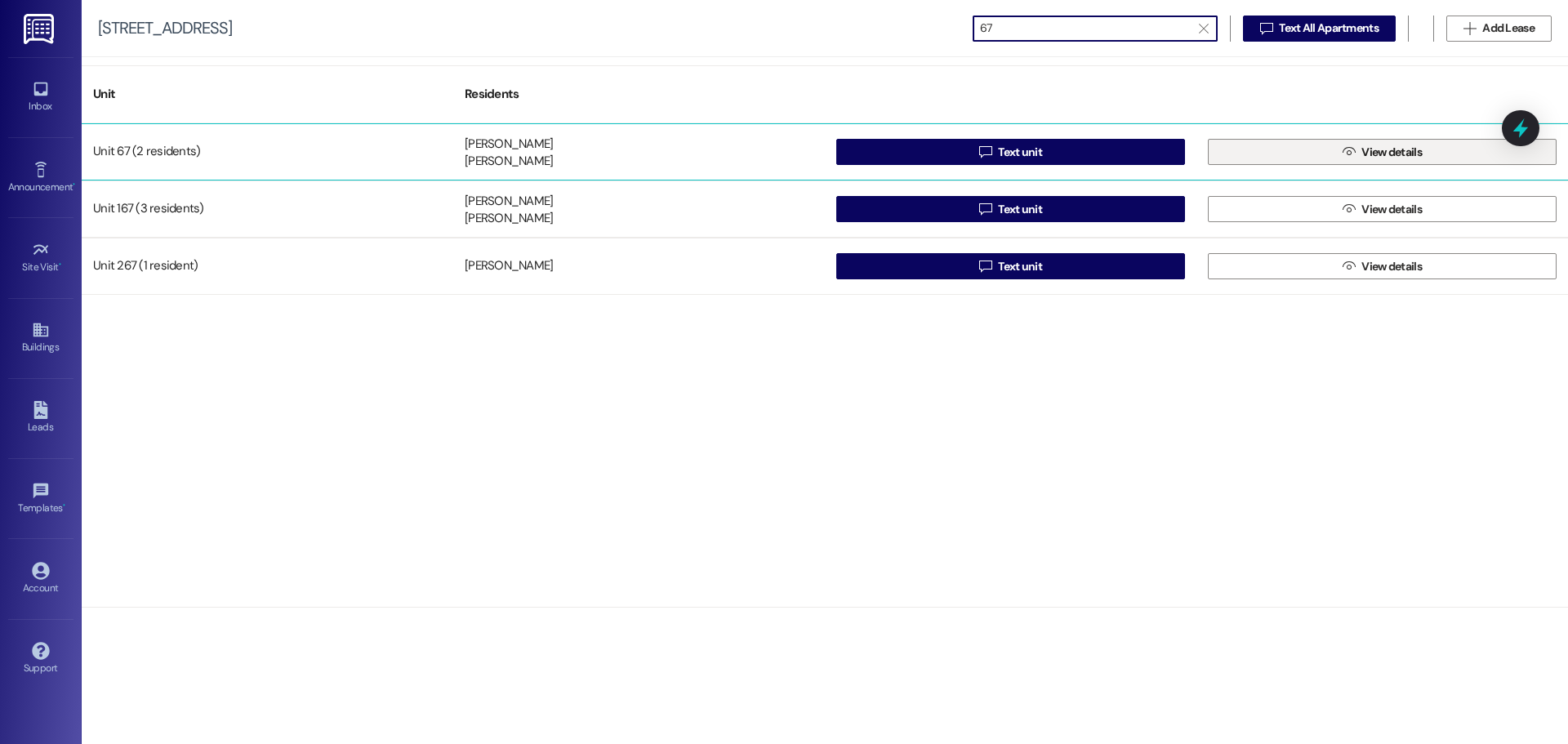
type input "67"
click at [1272, 147] on button " View details" at bounding box center [1381, 152] width 348 height 26
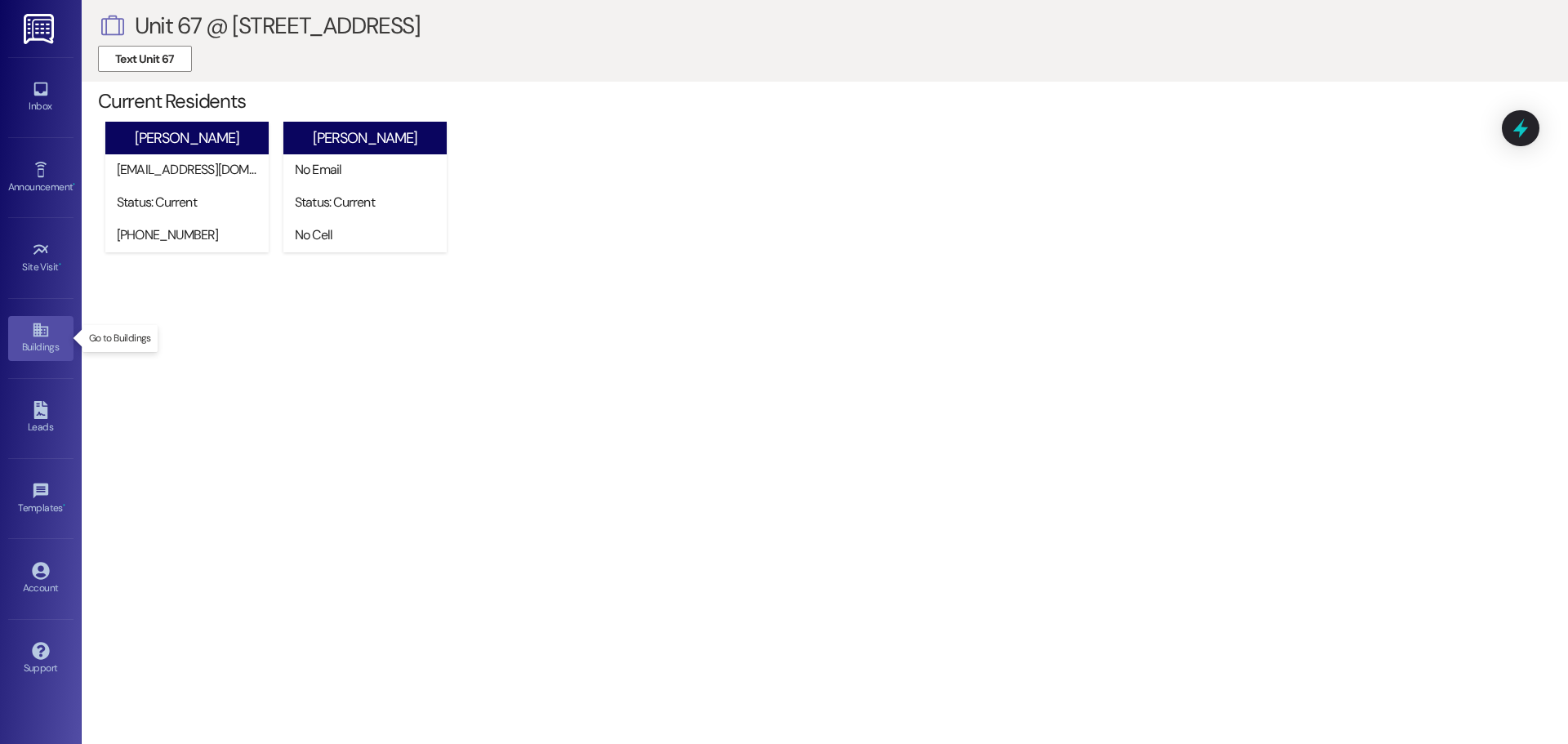
click at [57, 340] on div "Buildings" at bounding box center [41, 347] width 82 height 17
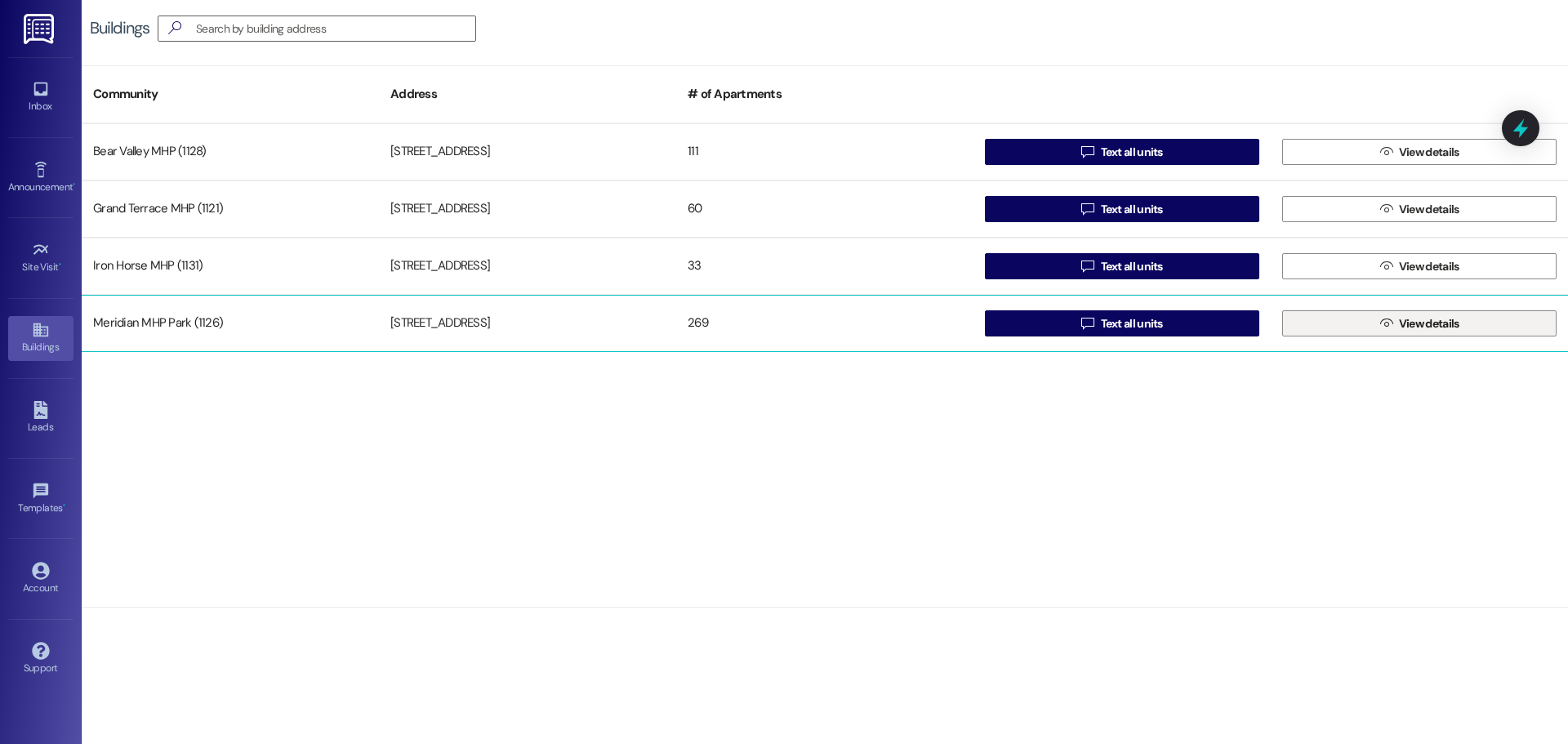
click at [1337, 326] on button " View details" at bounding box center [1419, 323] width 275 height 26
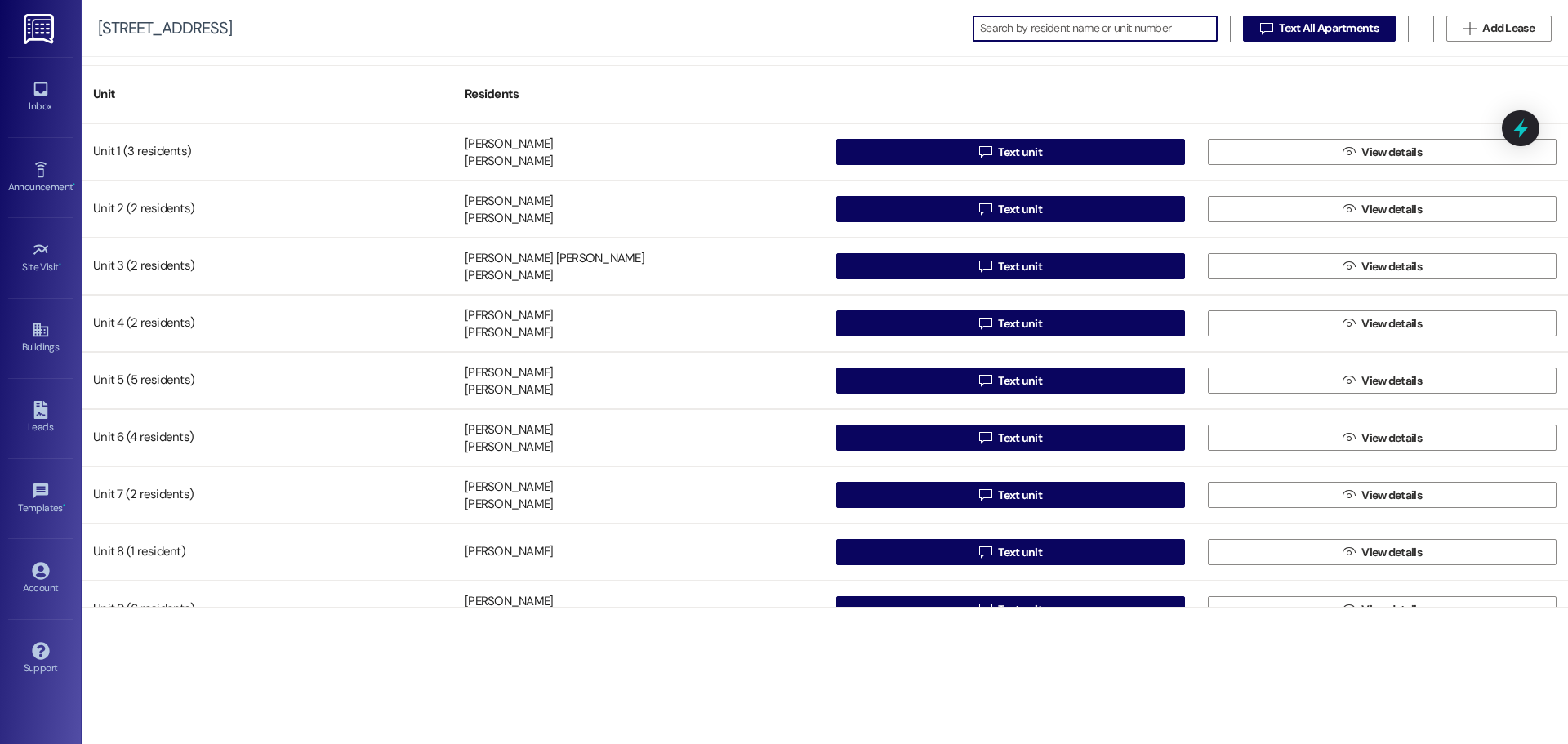
drag, startPoint x: 1026, startPoint y: 27, endPoint x: 1022, endPoint y: 36, distance: 9.8
click at [1022, 36] on input at bounding box center [1098, 29] width 237 height 23
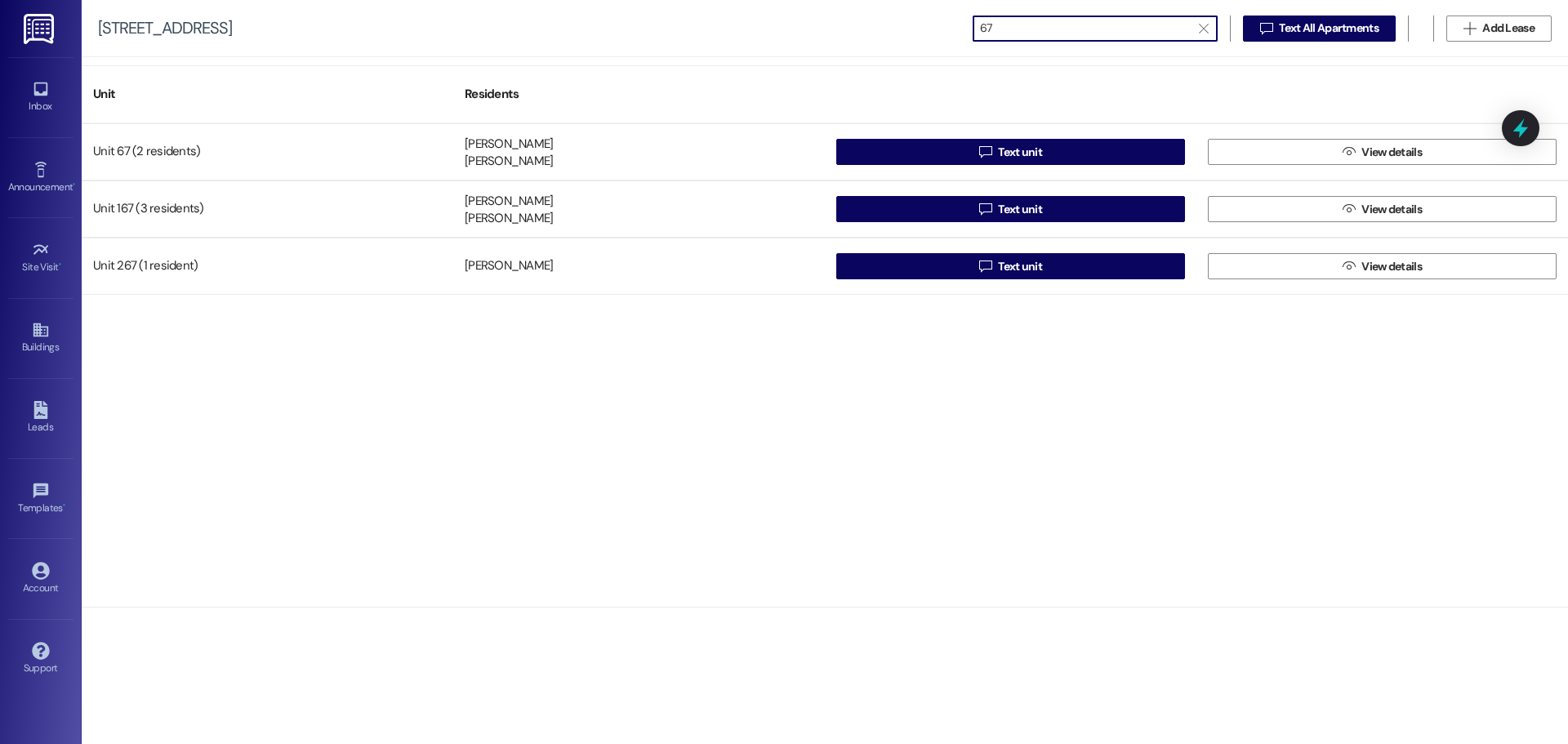
type input "67"
drag, startPoint x: 35, startPoint y: 652, endPoint x: 42, endPoint y: 644, distance: 10.6
click at [36, 652] on icon at bounding box center [41, 651] width 17 height 17
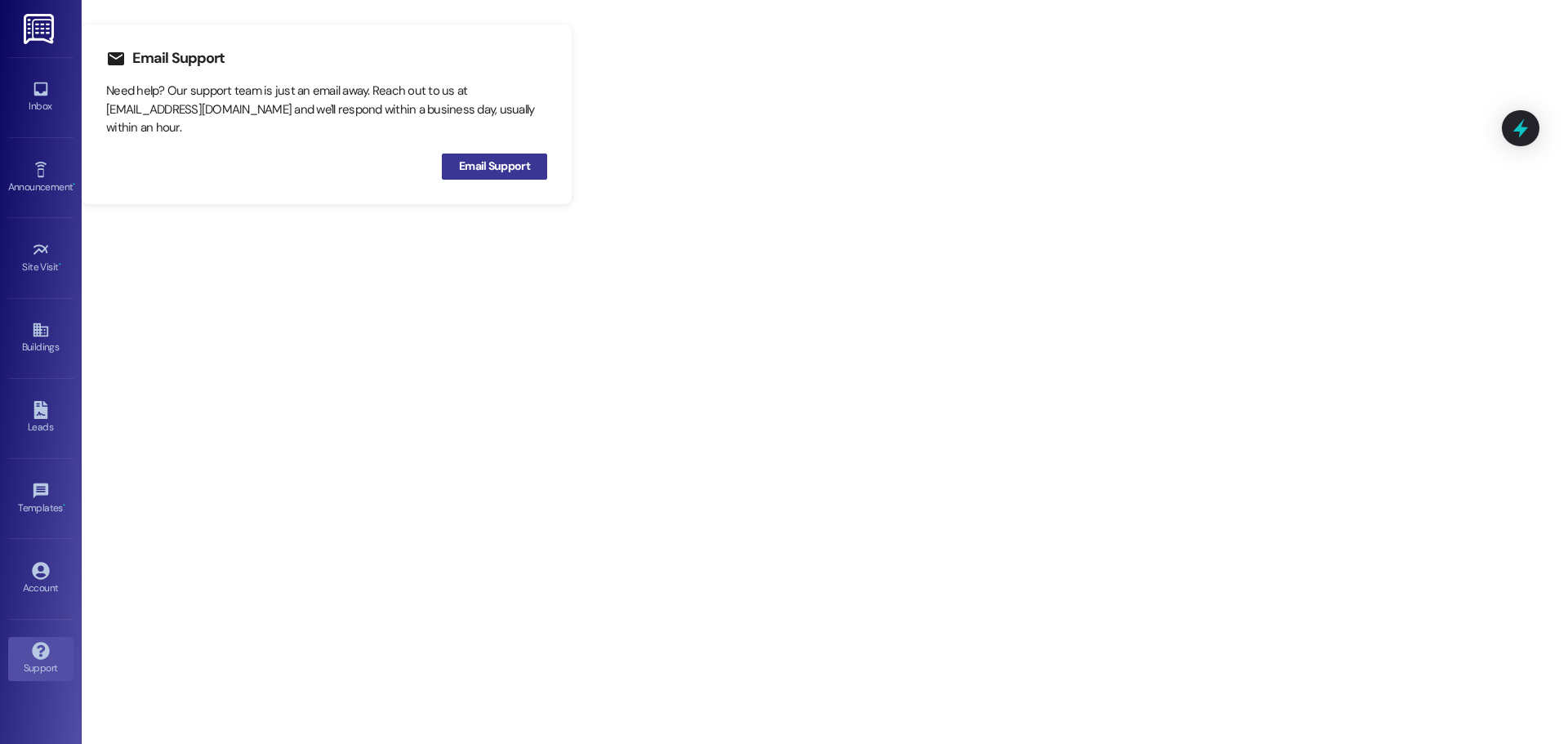
click at [506, 166] on span "Email Support" at bounding box center [494, 166] width 71 height 17
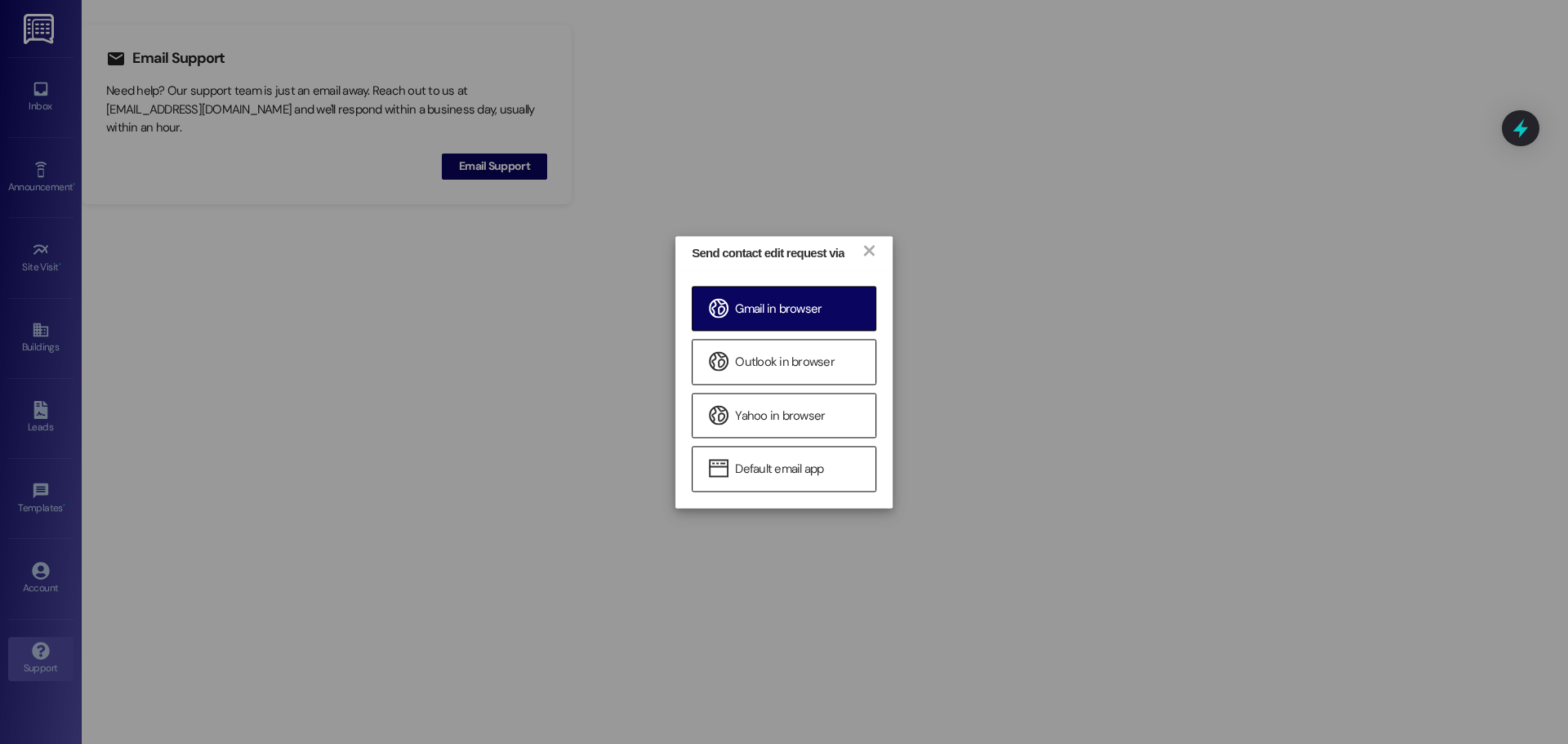
click at [742, 309] on span "Gmail in browser" at bounding box center [778, 309] width 87 height 17
